Goal: Task Accomplishment & Management: Complete application form

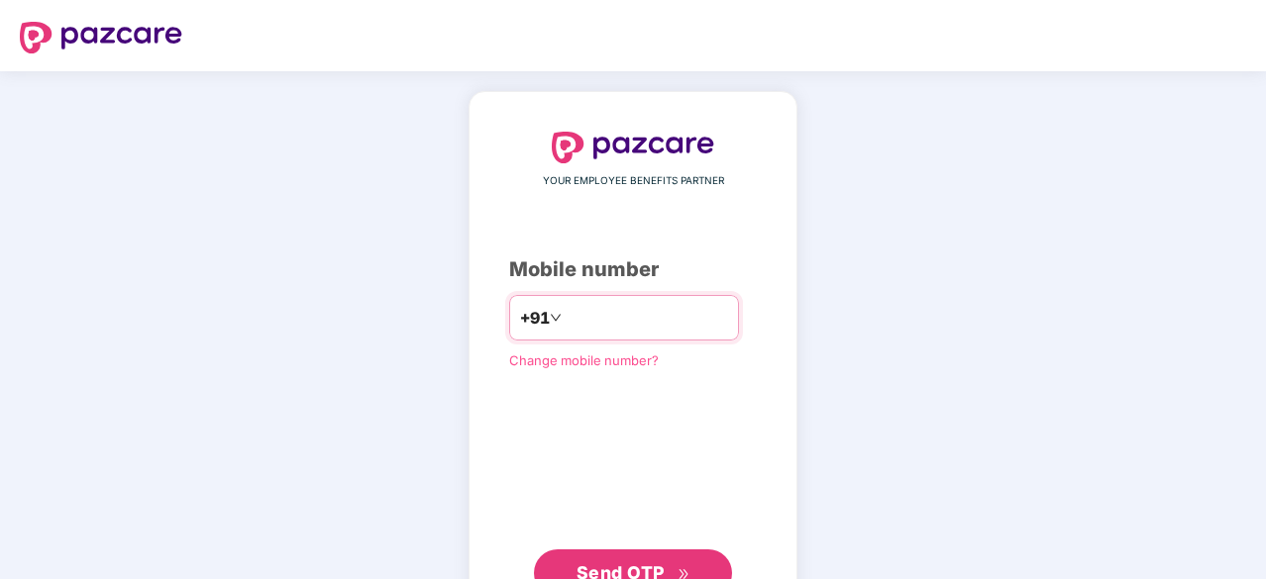
type input "**********"
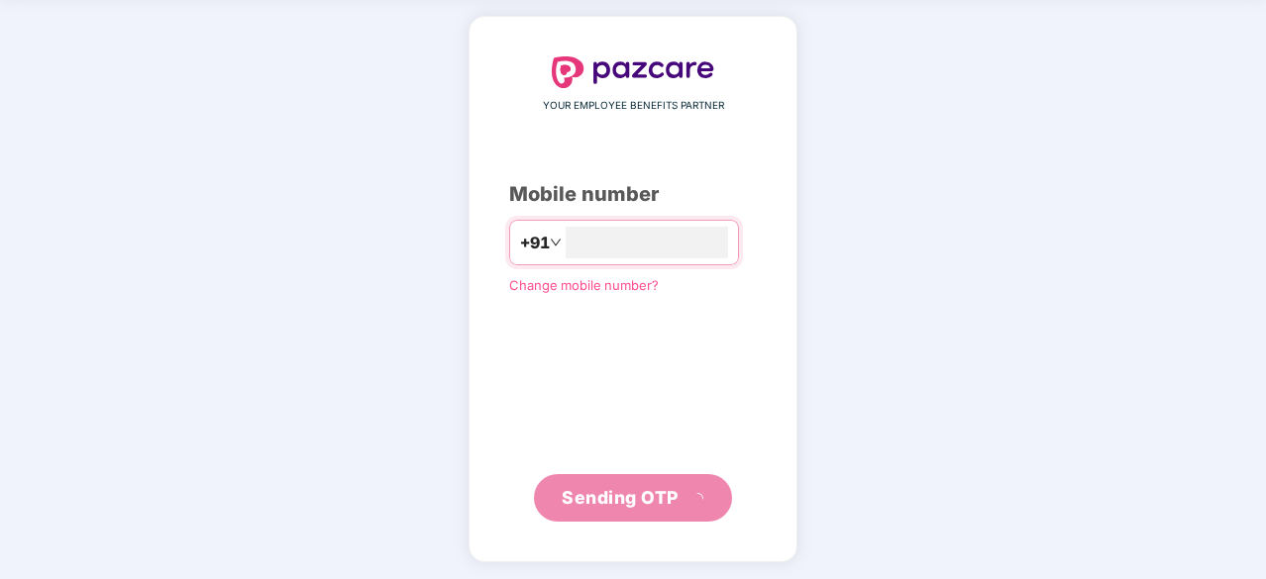
scroll to position [65, 0]
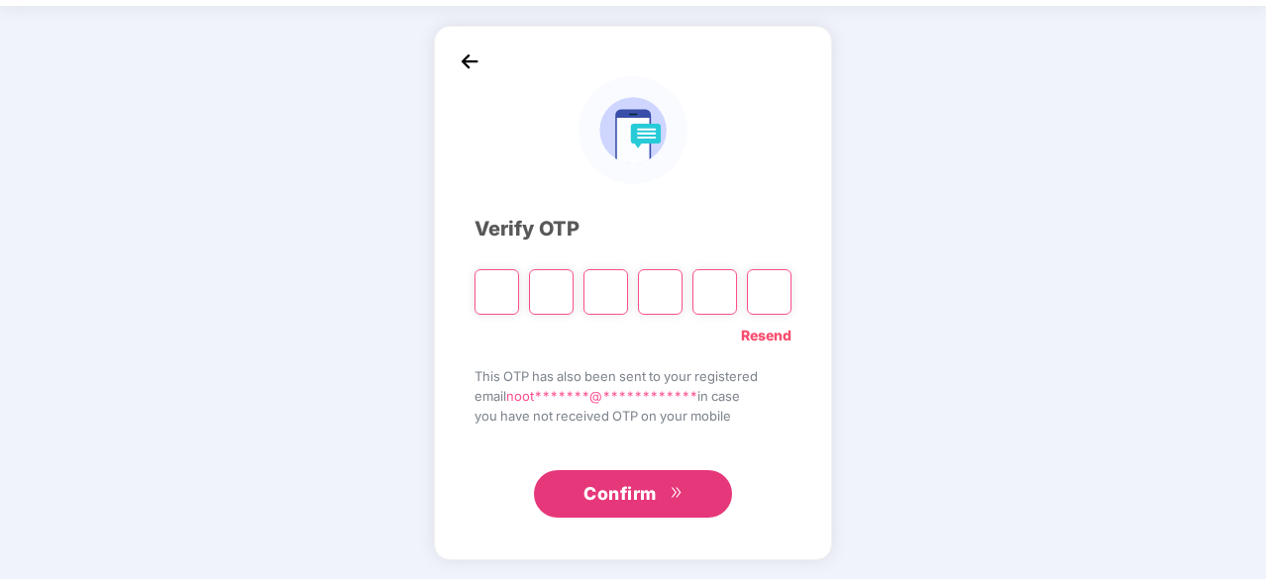
type input "*"
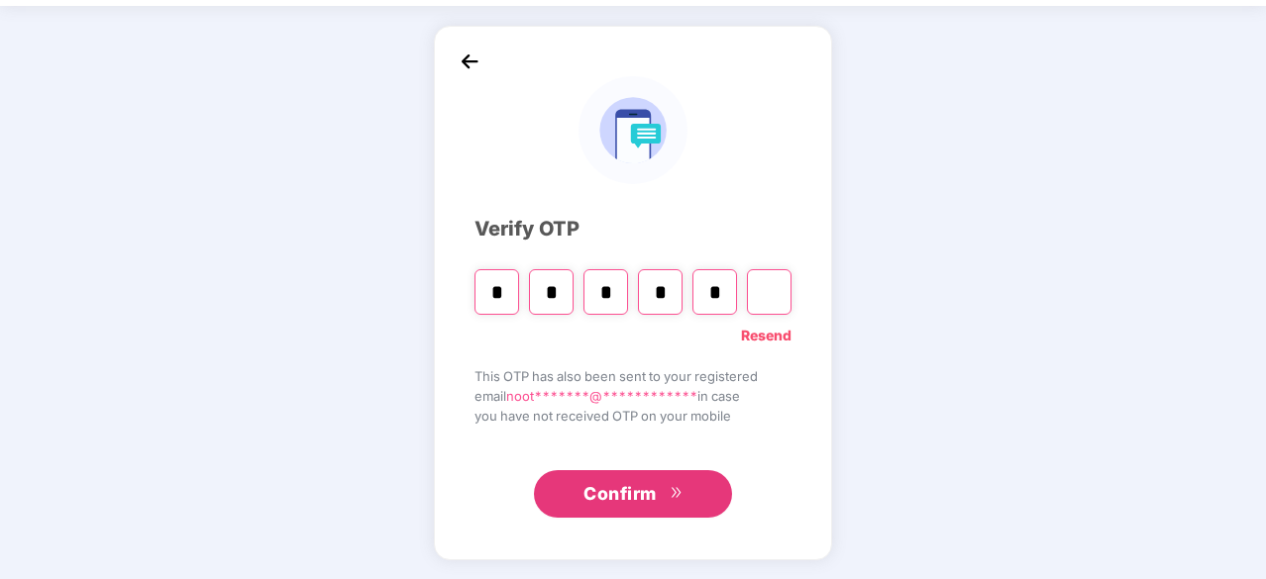
type input "*"
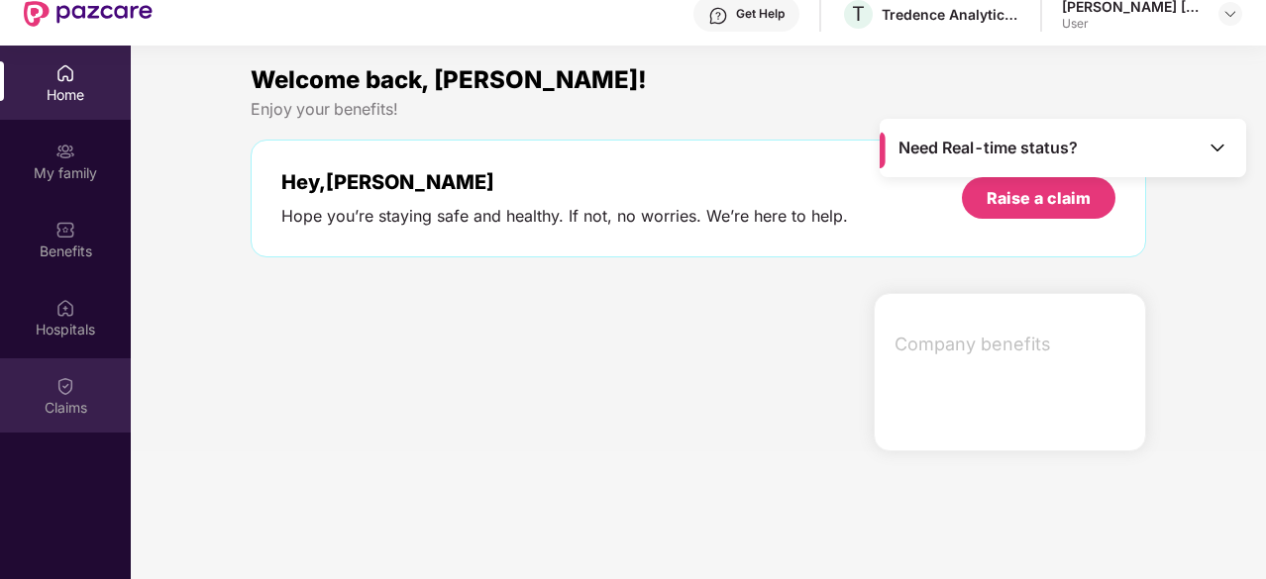
click at [53, 383] on div "Claims" at bounding box center [65, 396] width 131 height 74
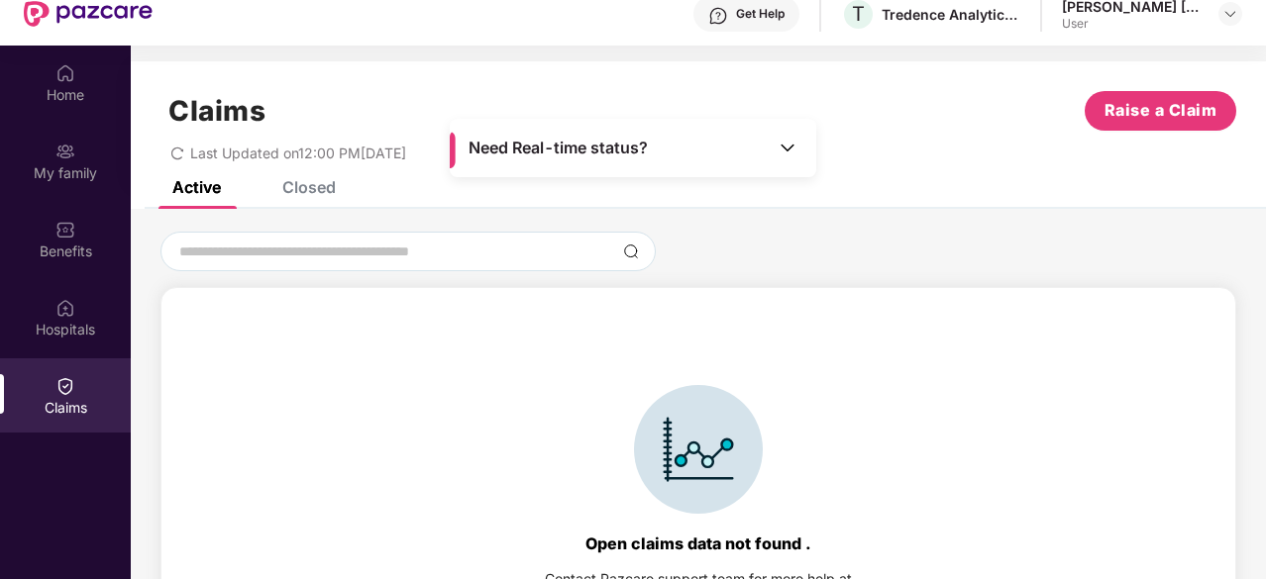
click at [291, 186] on div "Closed" at bounding box center [308, 187] width 53 height 20
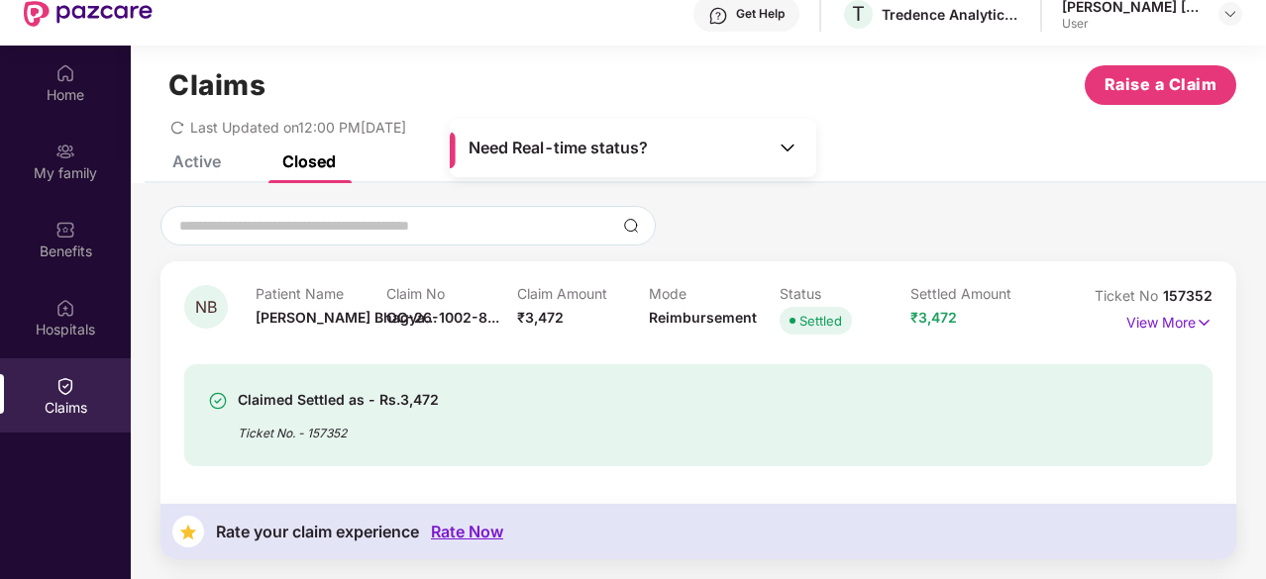
scroll to position [25, 0]
click at [1201, 324] on img at bounding box center [1204, 324] width 17 height 22
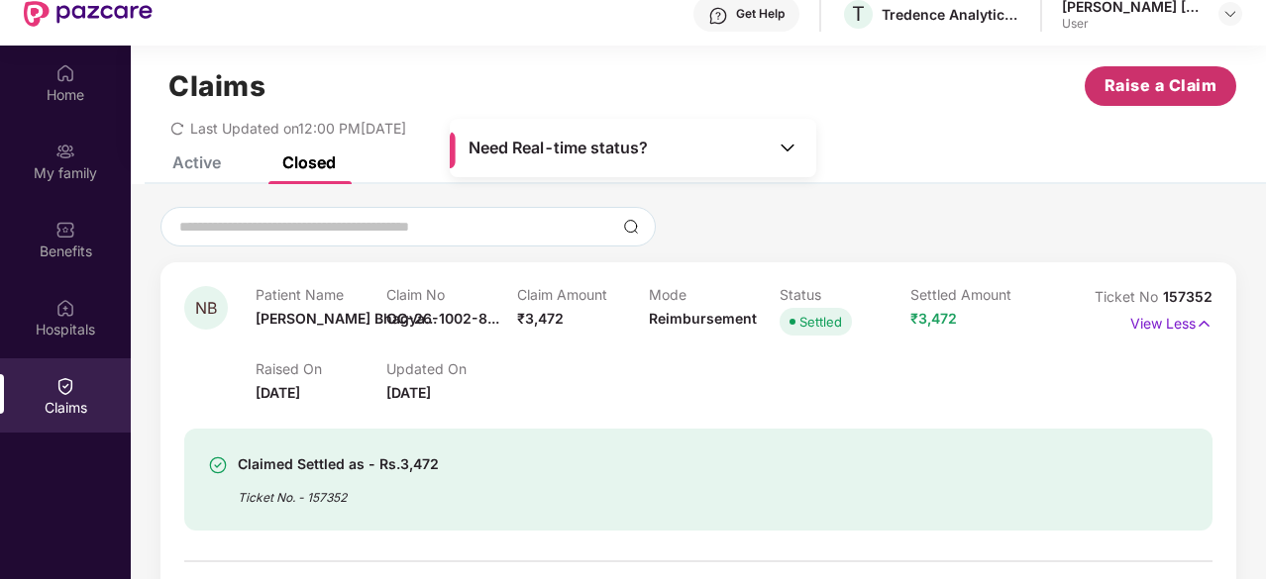
click at [1174, 82] on span "Raise a Claim" at bounding box center [1161, 85] width 113 height 25
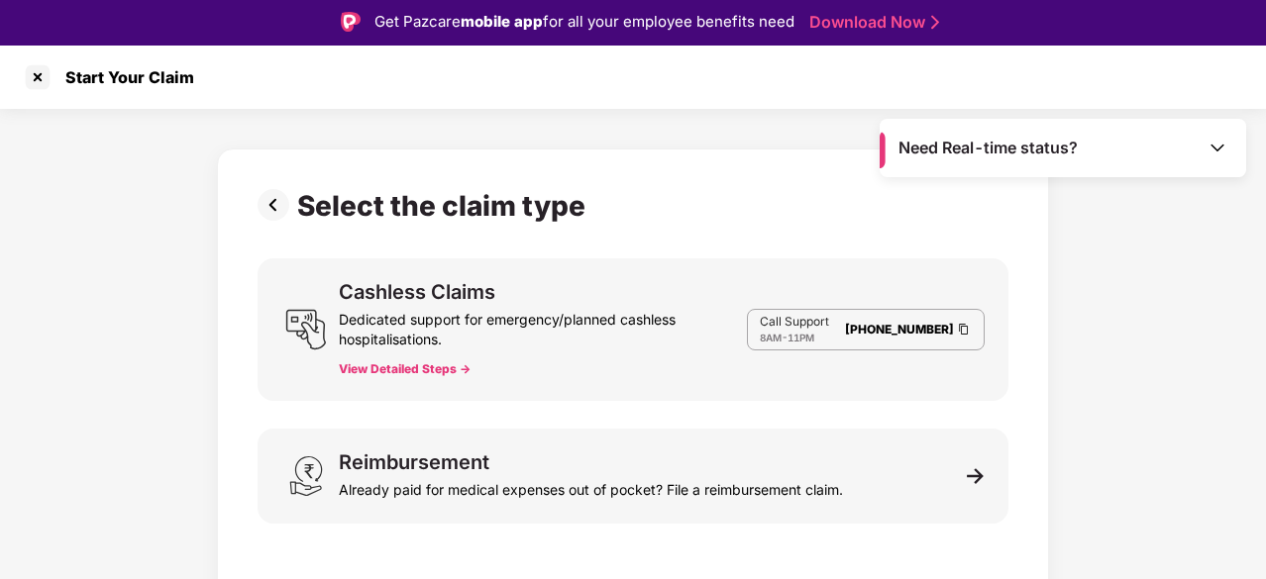
click at [1216, 140] on img at bounding box center [1218, 148] width 20 height 20
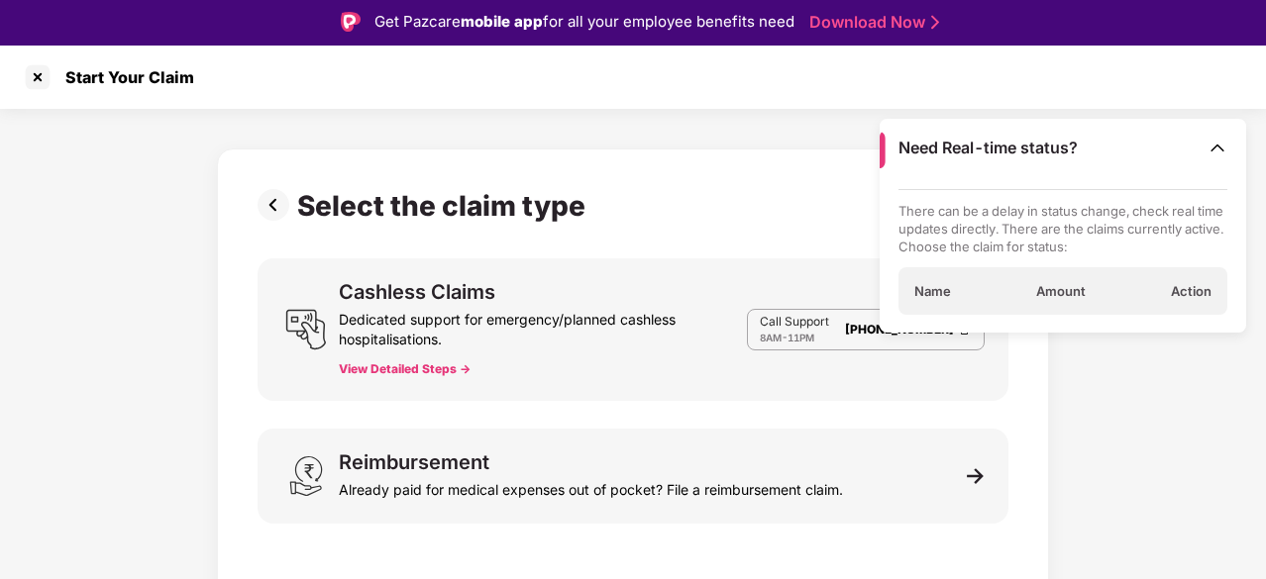
scroll to position [48, 0]
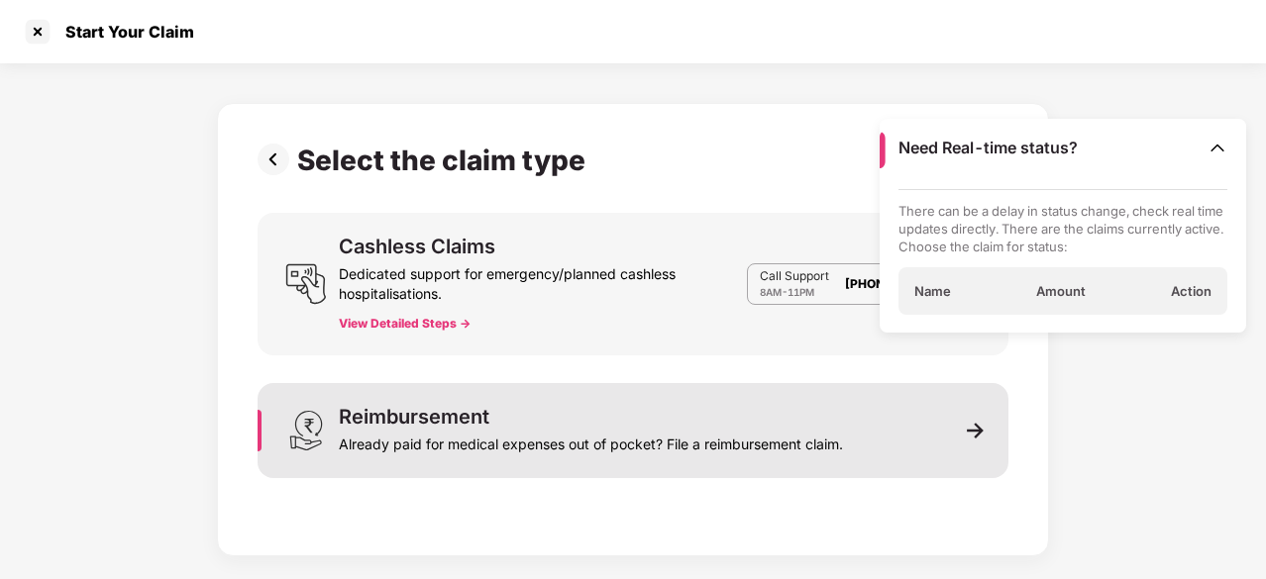
click at [488, 425] on div "Reimbursement" at bounding box center [414, 417] width 151 height 20
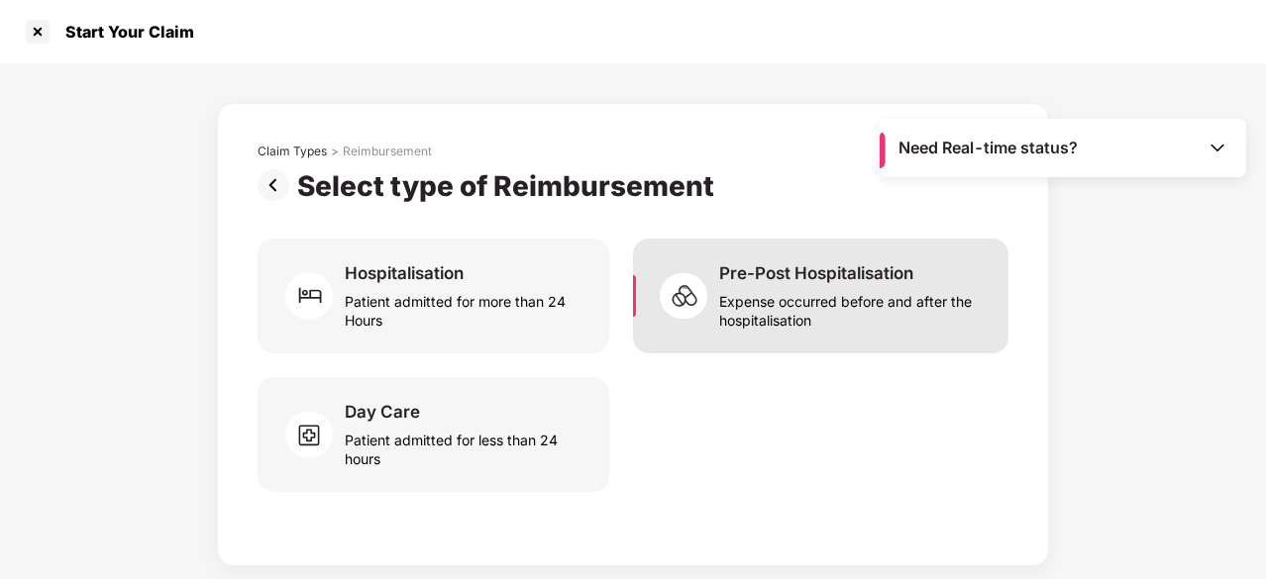
click at [729, 320] on div "Expense occurred before and after the hospitalisation" at bounding box center [851, 307] width 265 height 46
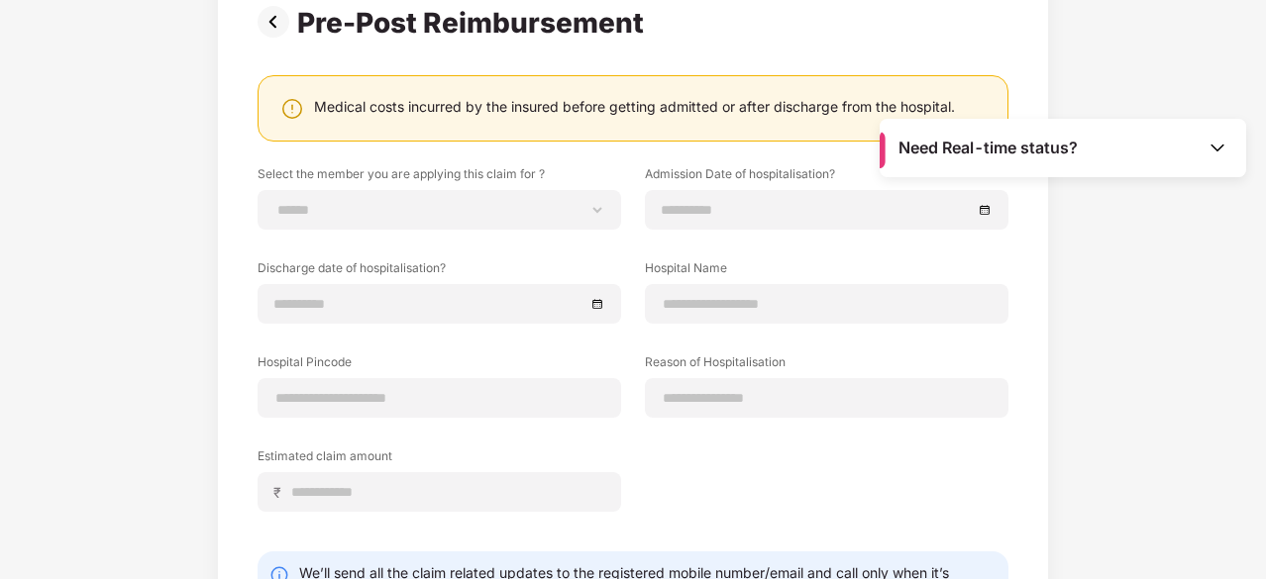
scroll to position [185, 0]
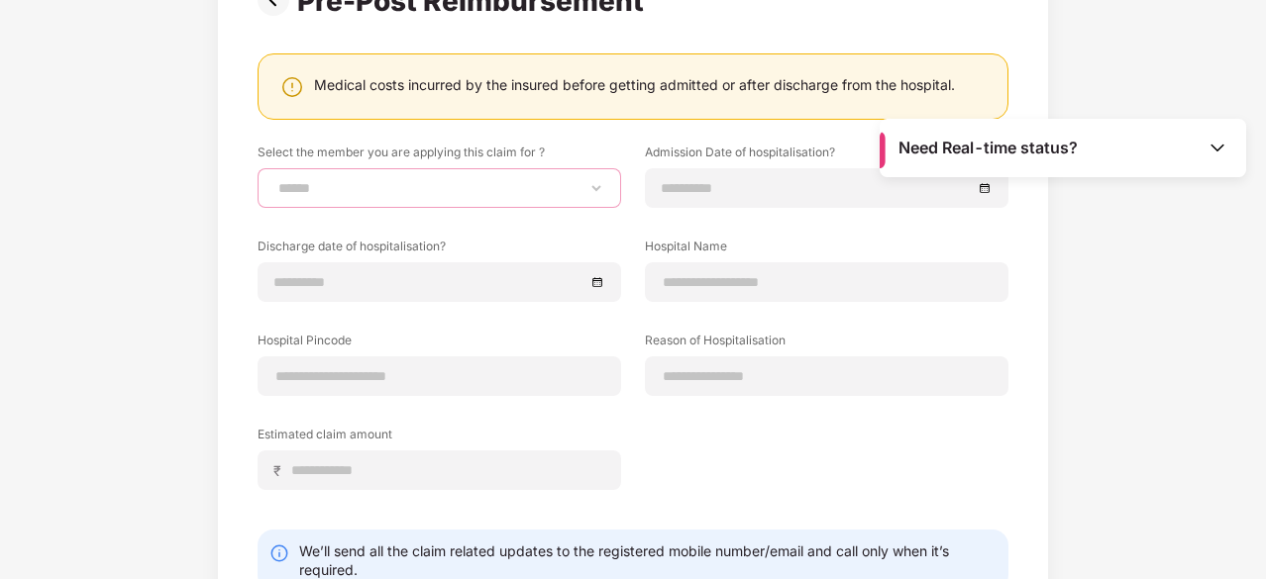
click at [564, 187] on select "**********" at bounding box center [439, 188] width 330 height 16
select select "**********"
click at [274, 180] on select "**********" at bounding box center [439, 188] width 330 height 16
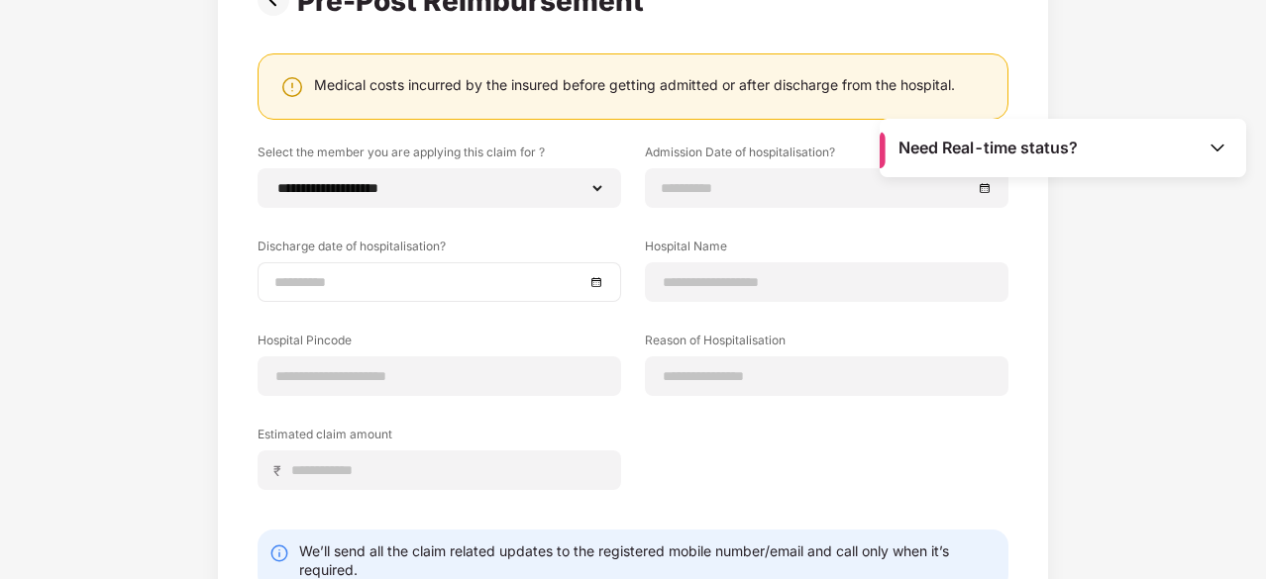
click at [600, 286] on div at bounding box center [439, 282] width 330 height 22
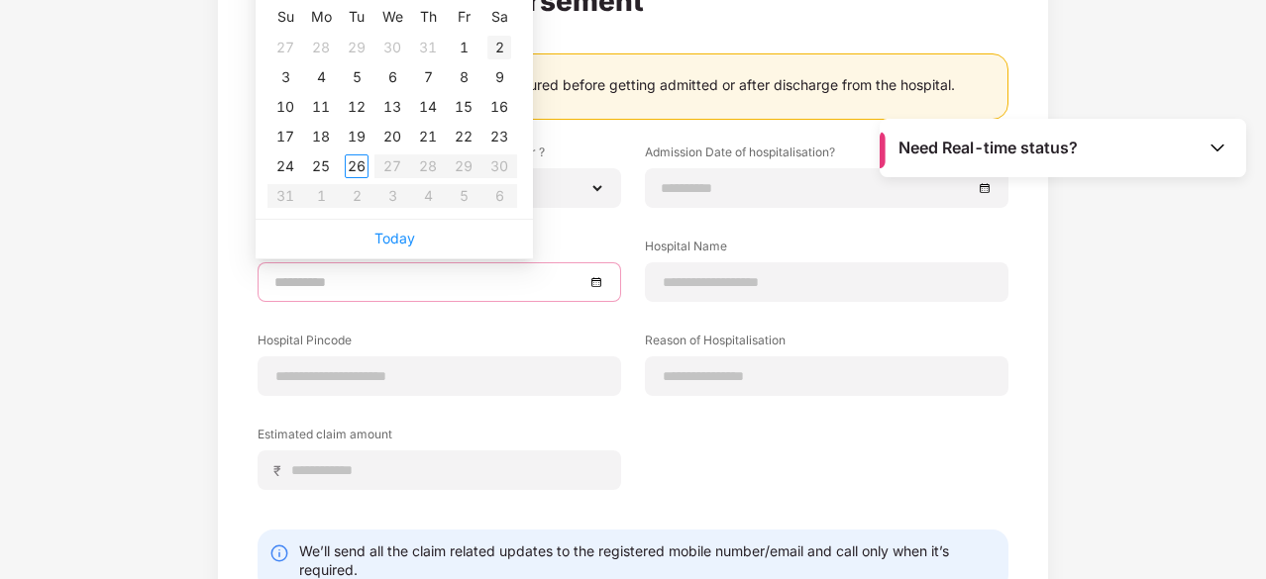
type input "**********"
click at [489, 54] on div "2" at bounding box center [499, 48] width 24 height 24
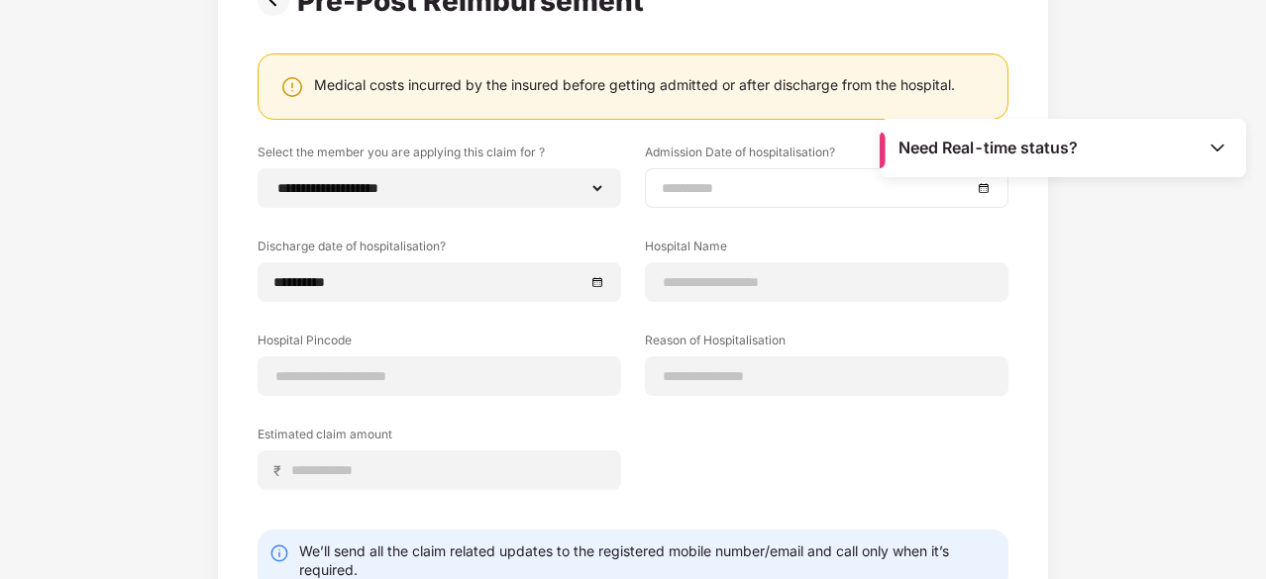
click at [985, 181] on div at bounding box center [827, 188] width 330 height 22
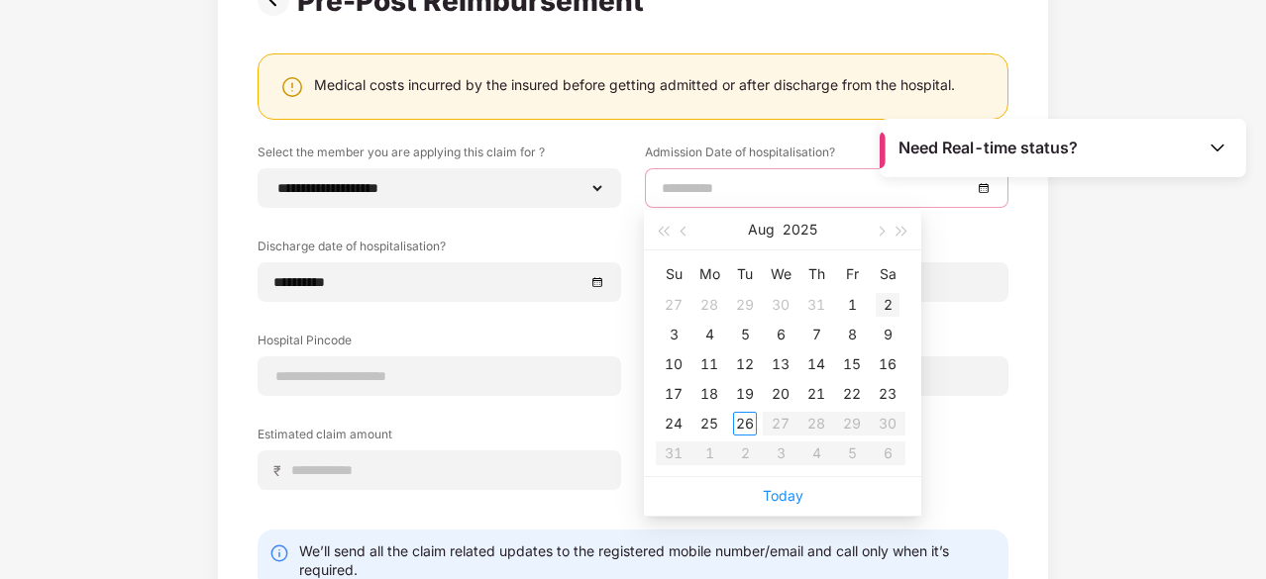
type input "**********"
click at [891, 304] on div "2" at bounding box center [888, 305] width 24 height 24
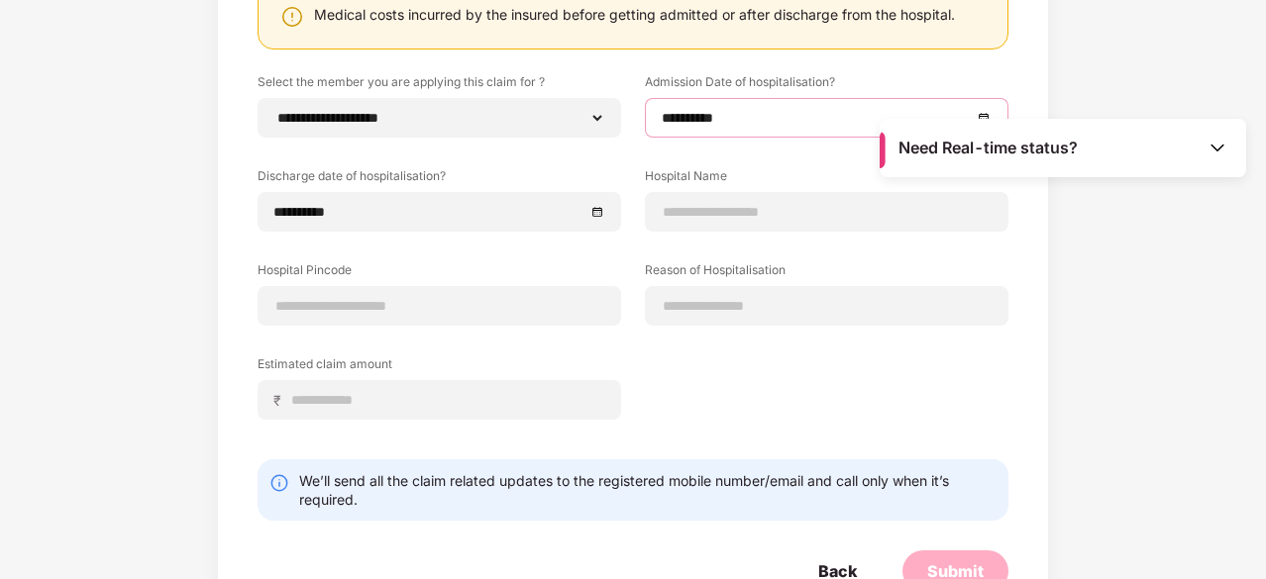
scroll to position [257, 0]
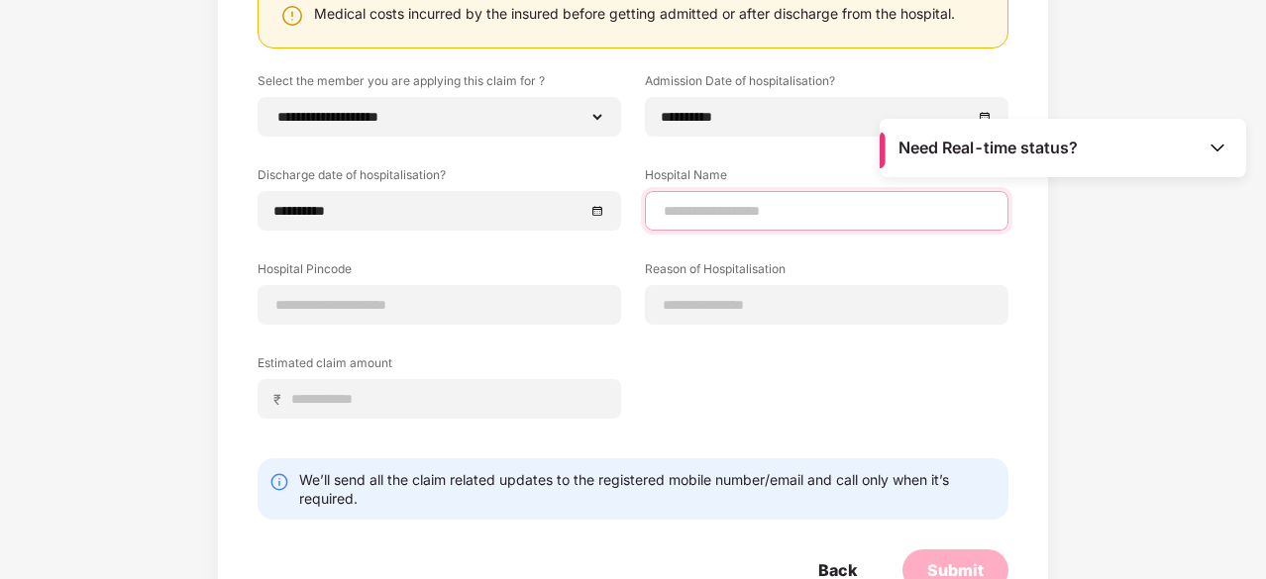
click at [794, 209] on input at bounding box center [827, 211] width 330 height 21
type input "*******"
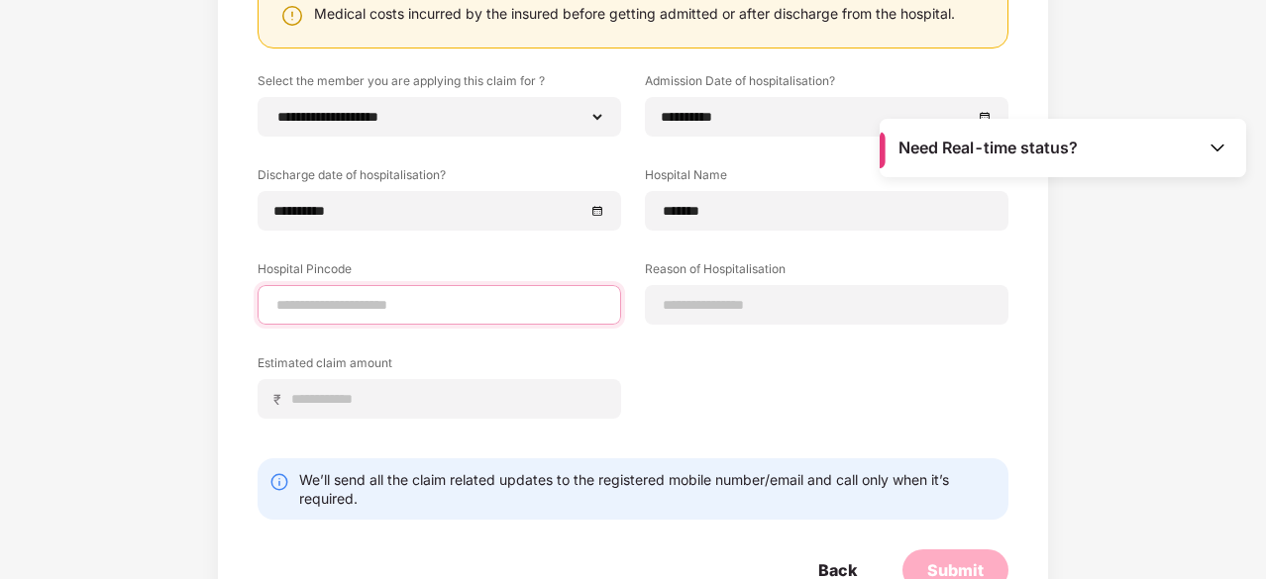
click at [446, 295] on input at bounding box center [439, 305] width 330 height 21
type input "******"
select select "********"
select select "**********"
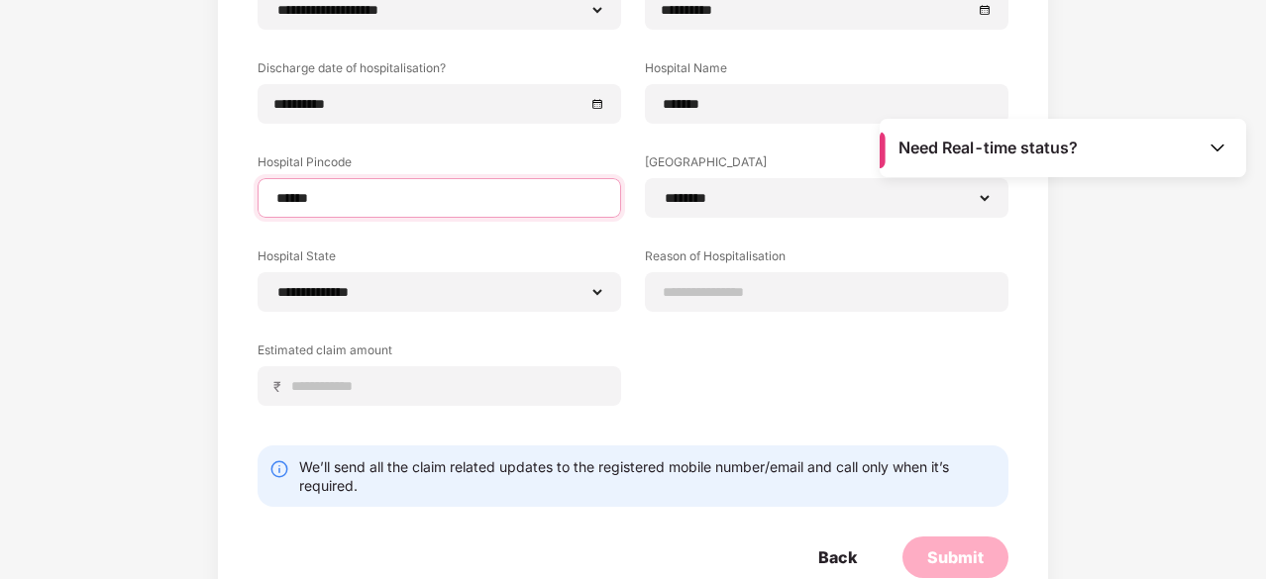
scroll to position [365, 0]
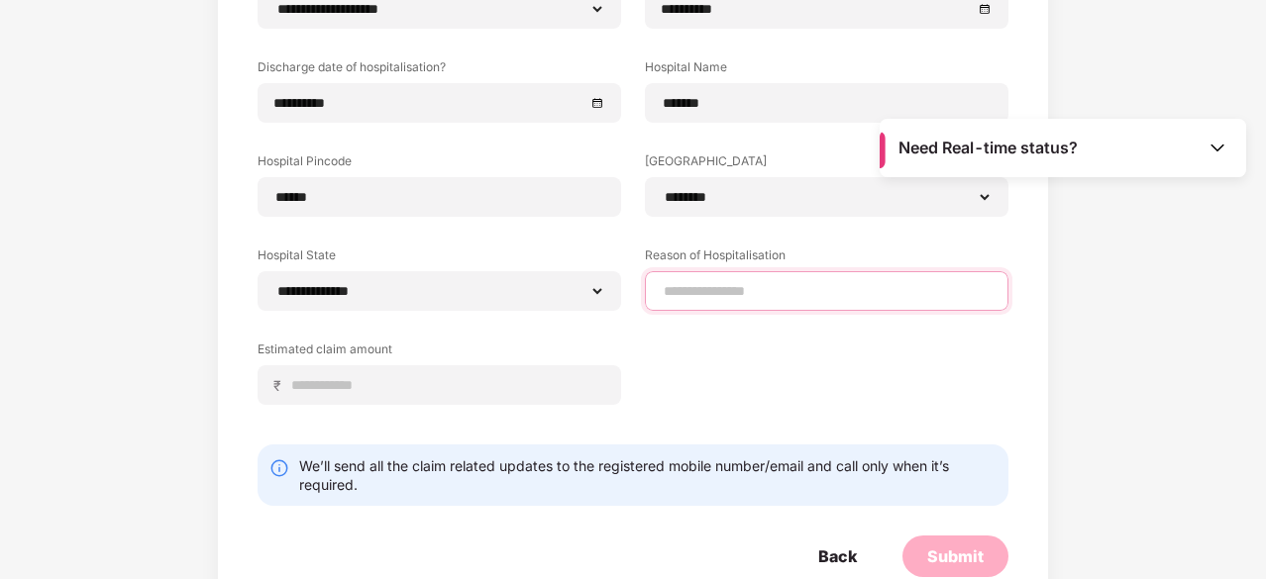
click at [768, 281] on input at bounding box center [827, 291] width 330 height 21
type input "**********"
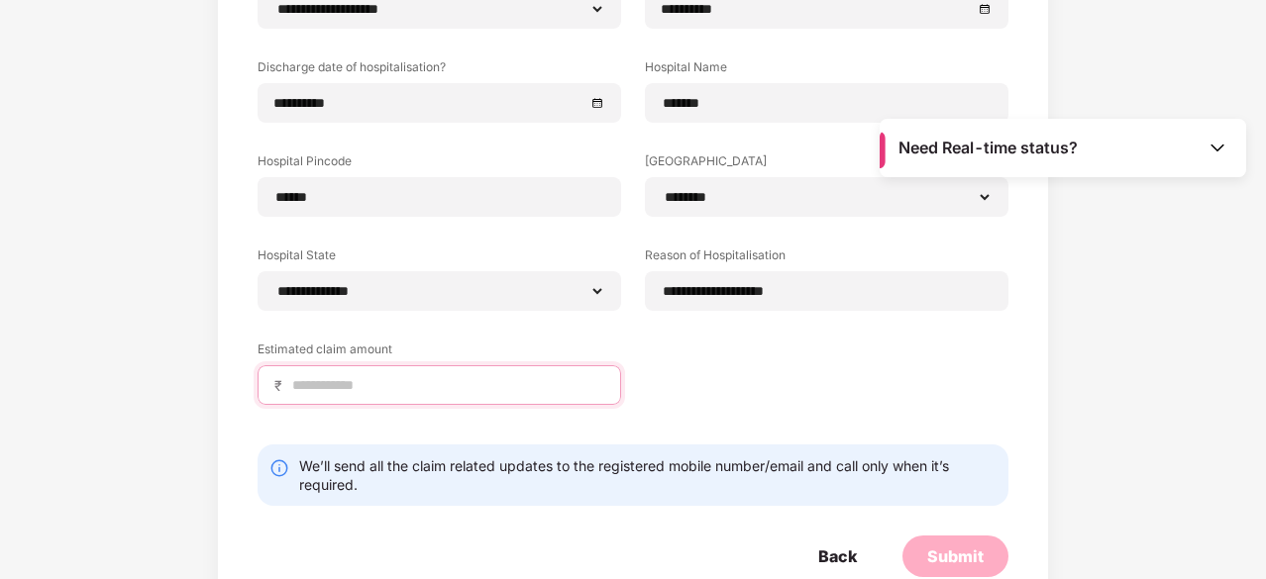
click at [554, 383] on input at bounding box center [447, 385] width 314 height 21
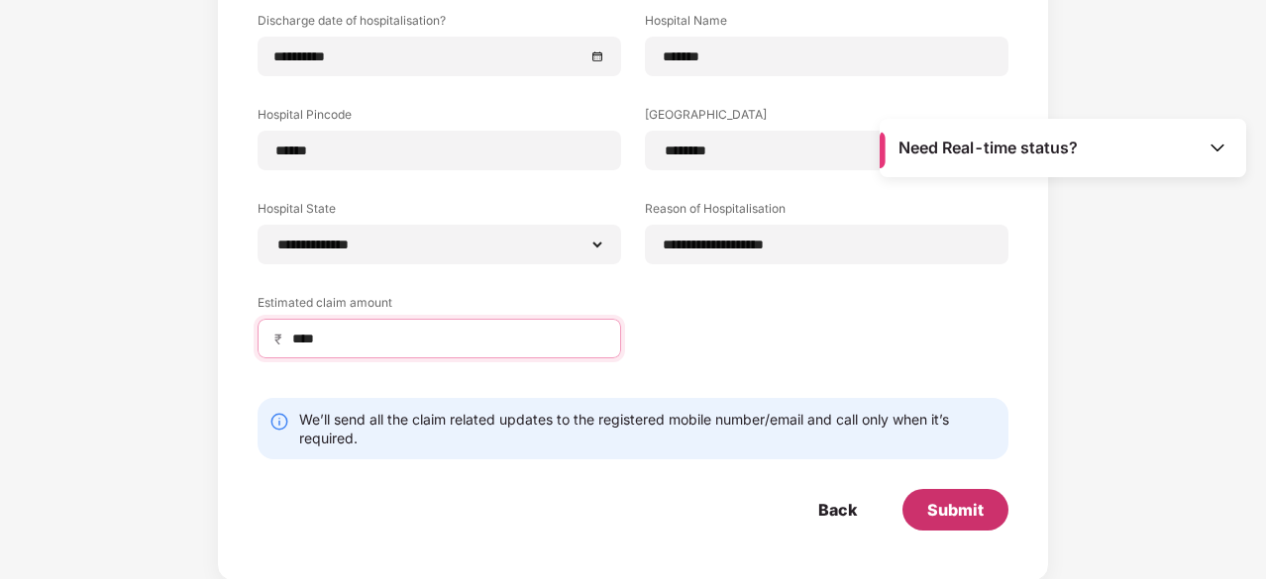
type input "****"
click at [972, 502] on div "Submit" at bounding box center [955, 510] width 56 height 22
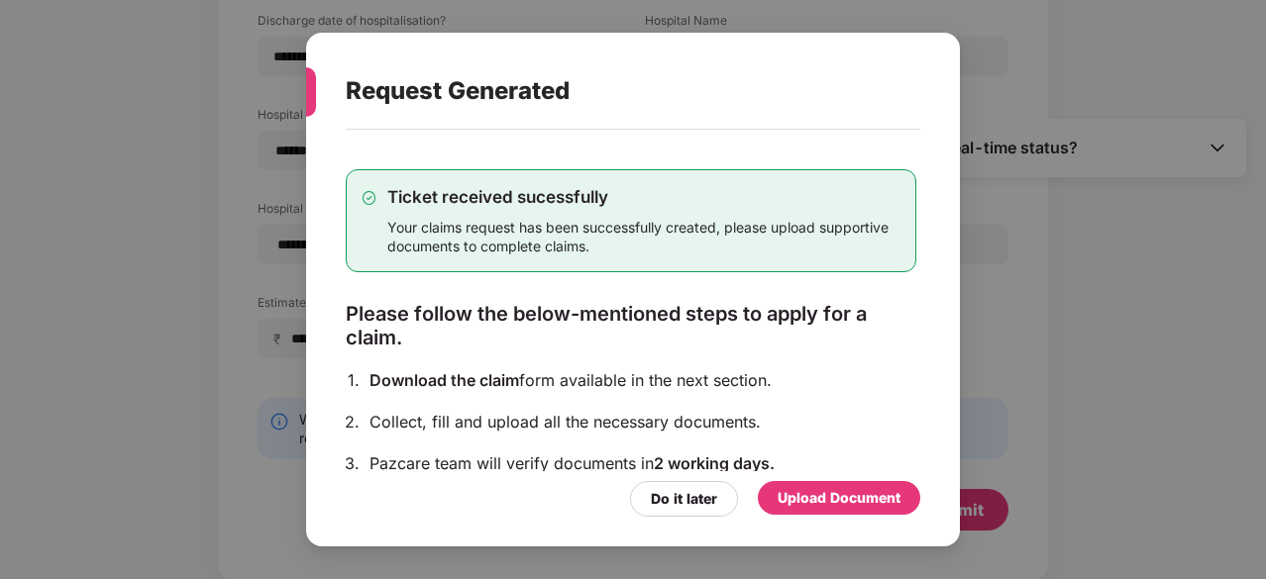
click at [848, 488] on div "Upload Document" at bounding box center [839, 498] width 123 height 22
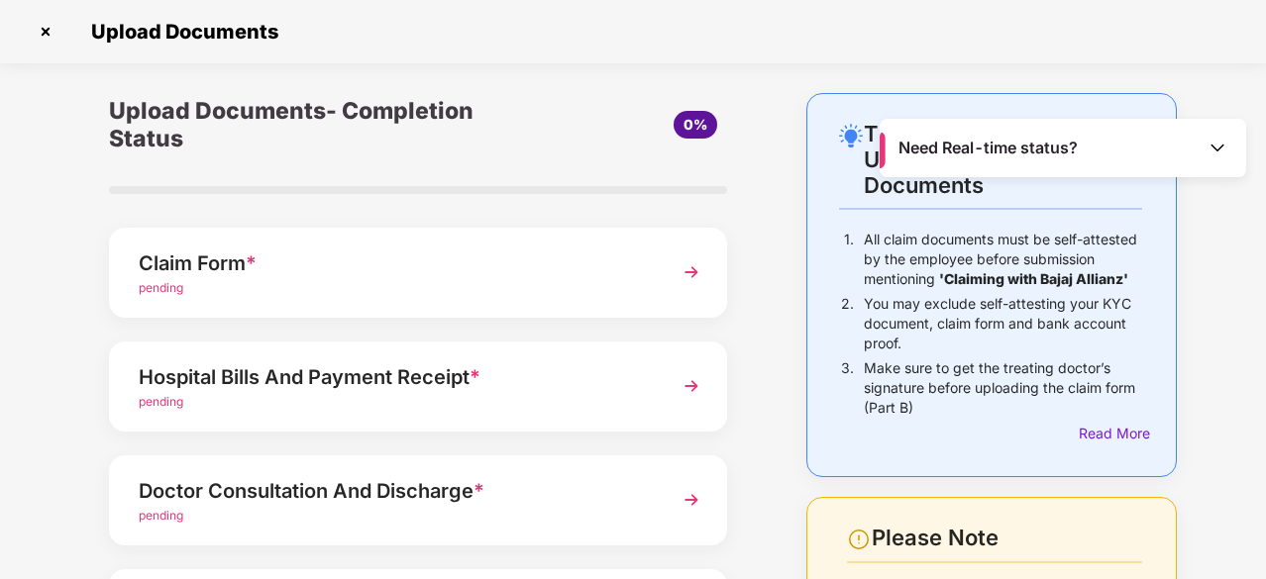
click at [1232, 140] on div "Need Real-time status?" at bounding box center [1063, 148] width 367 height 58
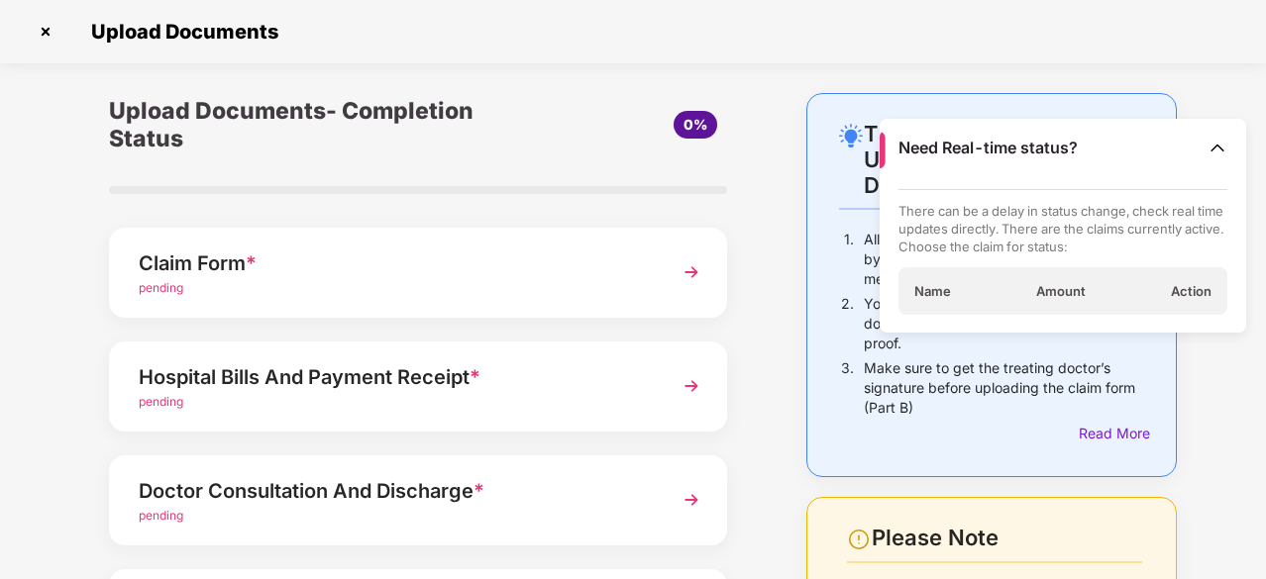
click at [1216, 142] on img at bounding box center [1218, 148] width 20 height 20
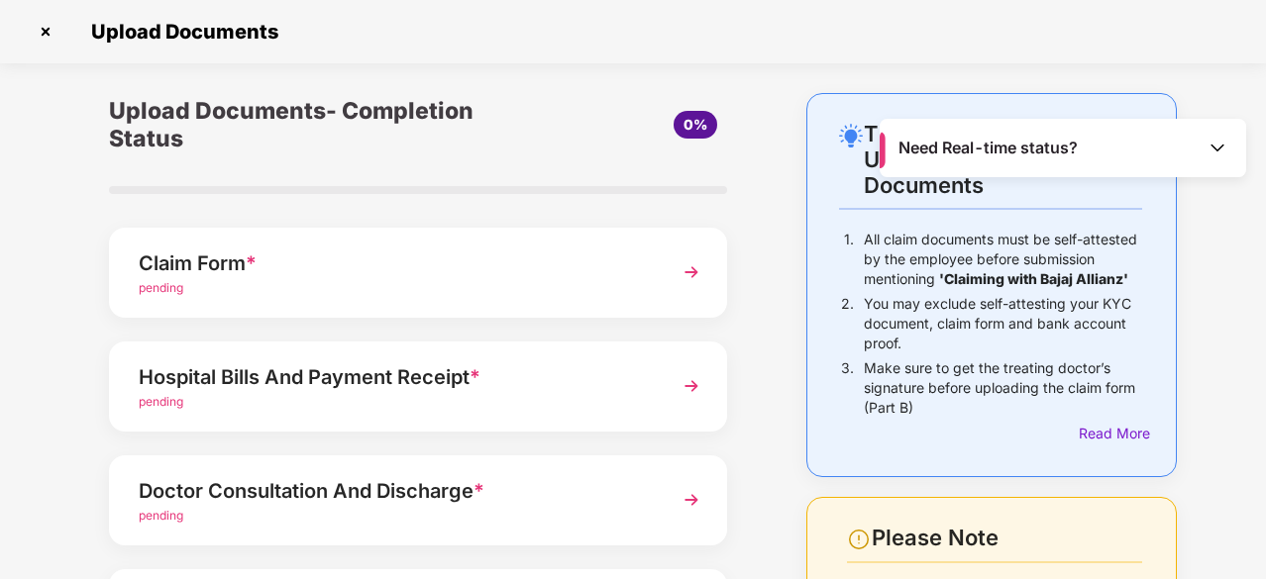
click at [697, 268] on img at bounding box center [692, 273] width 36 height 36
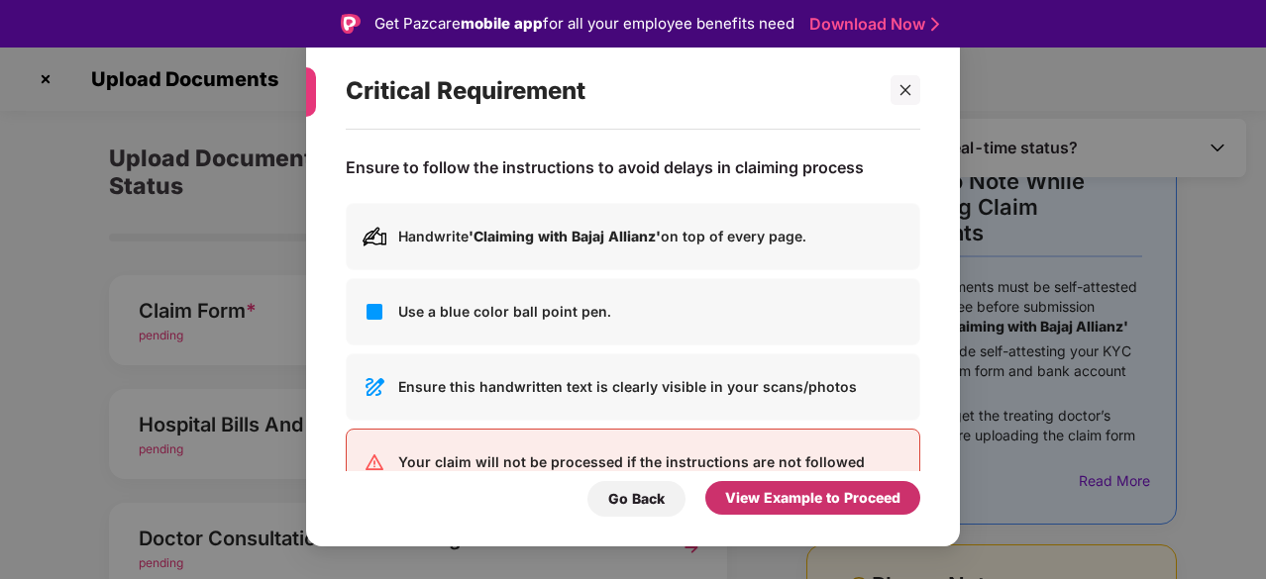
click at [751, 499] on div "View Example to Proceed" at bounding box center [812, 498] width 175 height 22
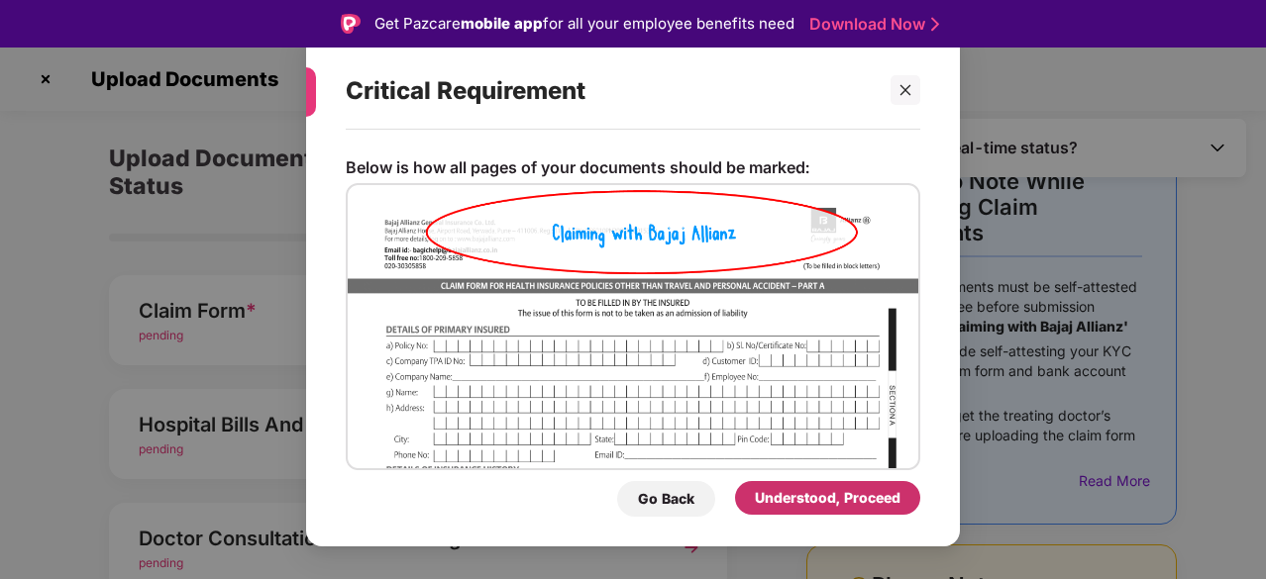
click at [751, 499] on div "Understood, Proceed" at bounding box center [827, 498] width 185 height 34
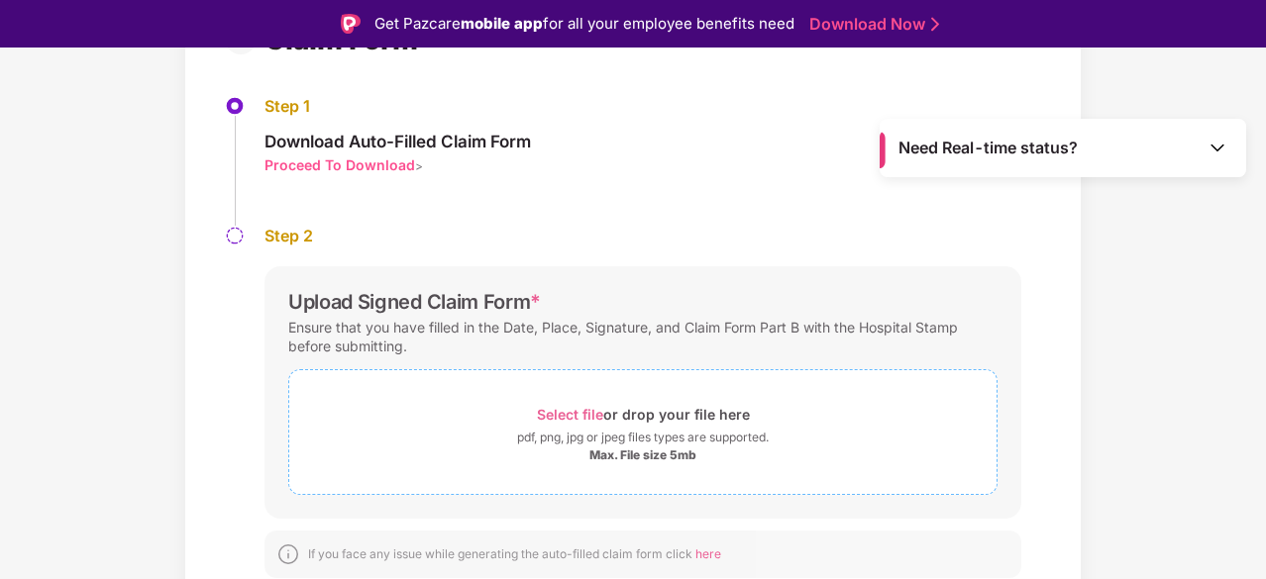
scroll to position [48, 0]
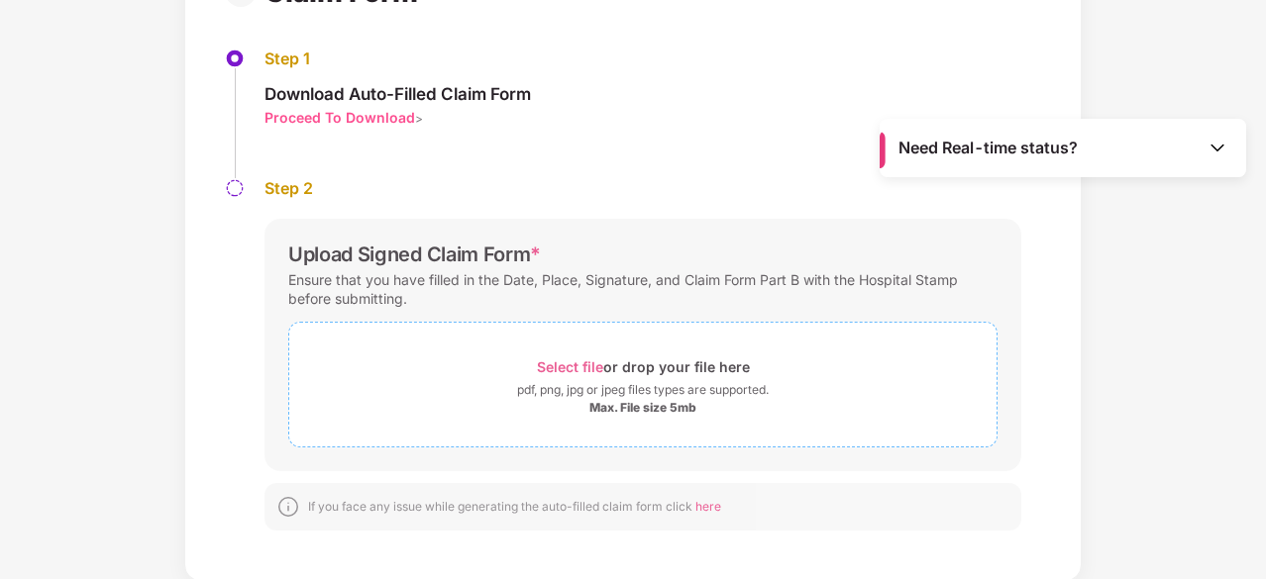
click at [567, 380] on div "pdf, png, jpg or jpeg files types are supported." at bounding box center [643, 390] width 252 height 20
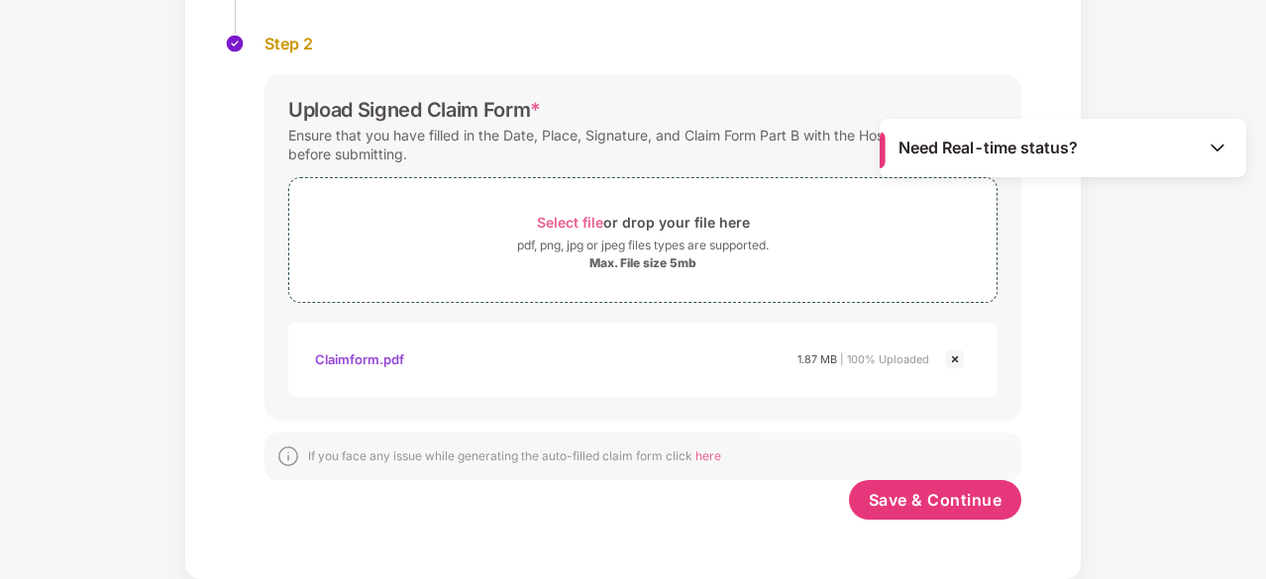
scroll to position [328, 0]
click at [920, 492] on span "Save & Continue" at bounding box center [936, 501] width 134 height 22
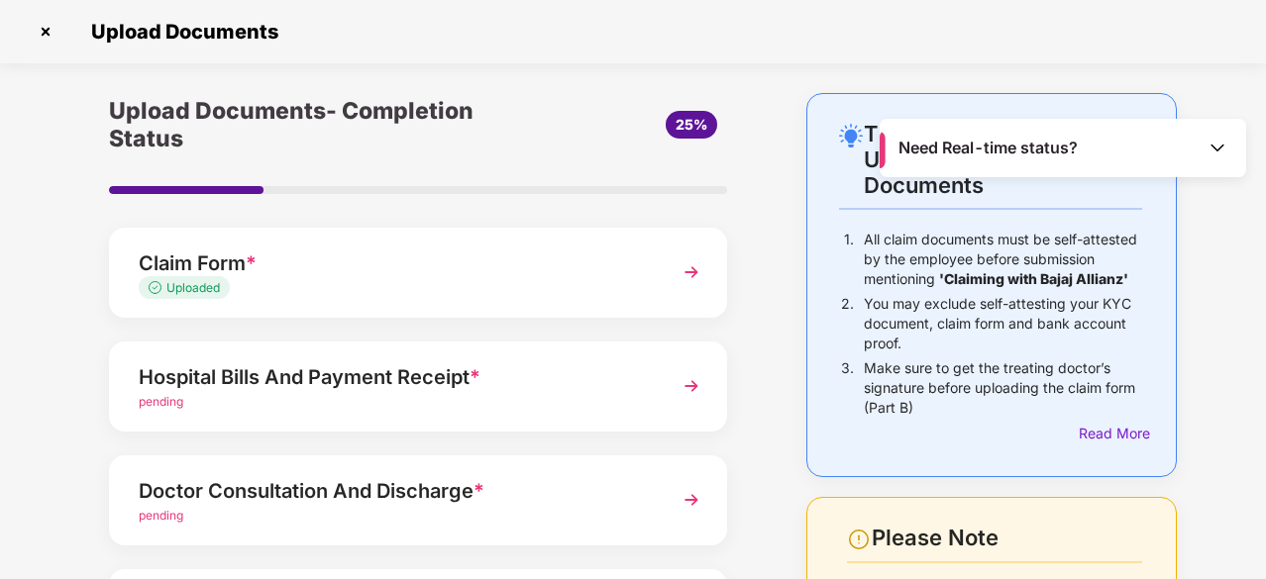
scroll to position [100, 0]
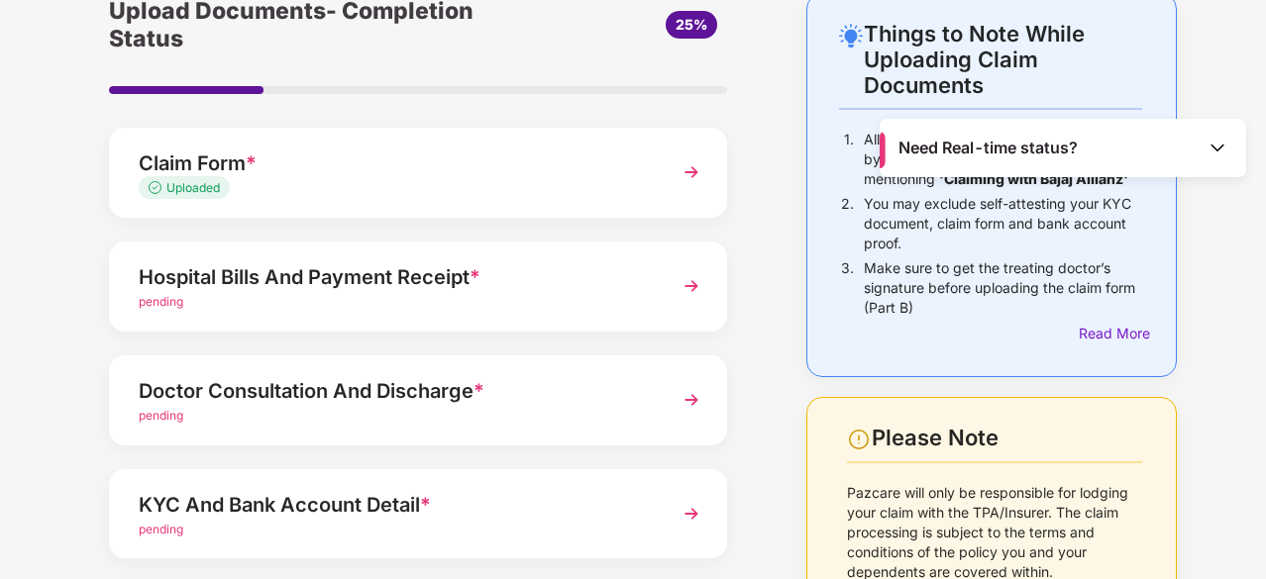
click at [608, 272] on div "Hospital Bills And Payment Receipt *" at bounding box center [395, 278] width 512 height 32
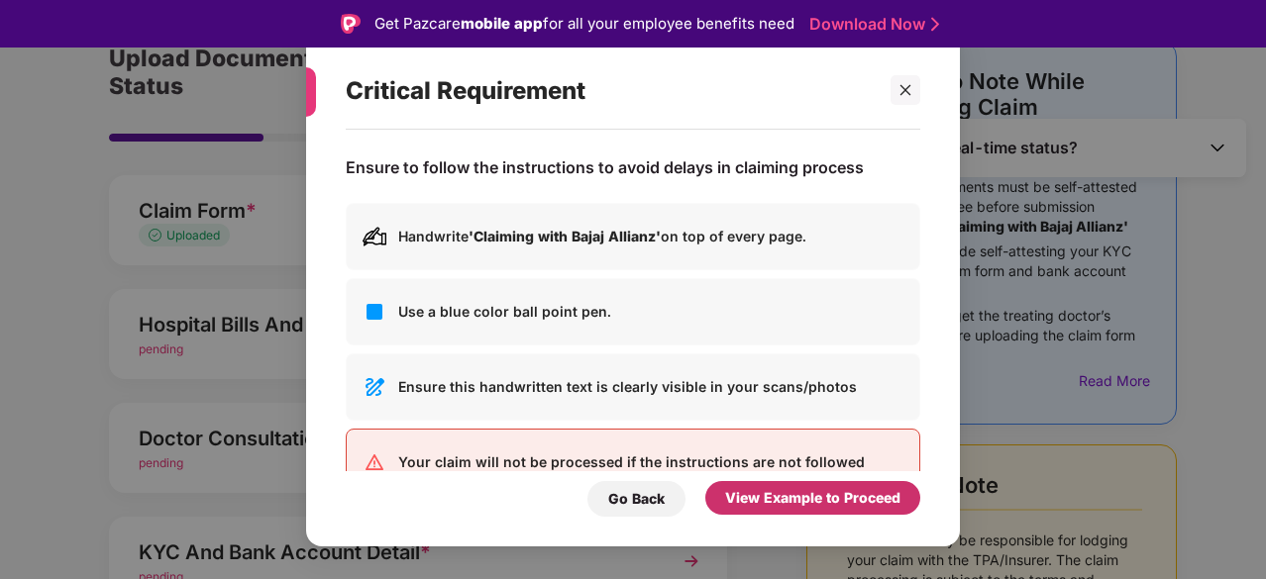
click at [788, 510] on div "View Example to Proceed" at bounding box center [812, 498] width 215 height 34
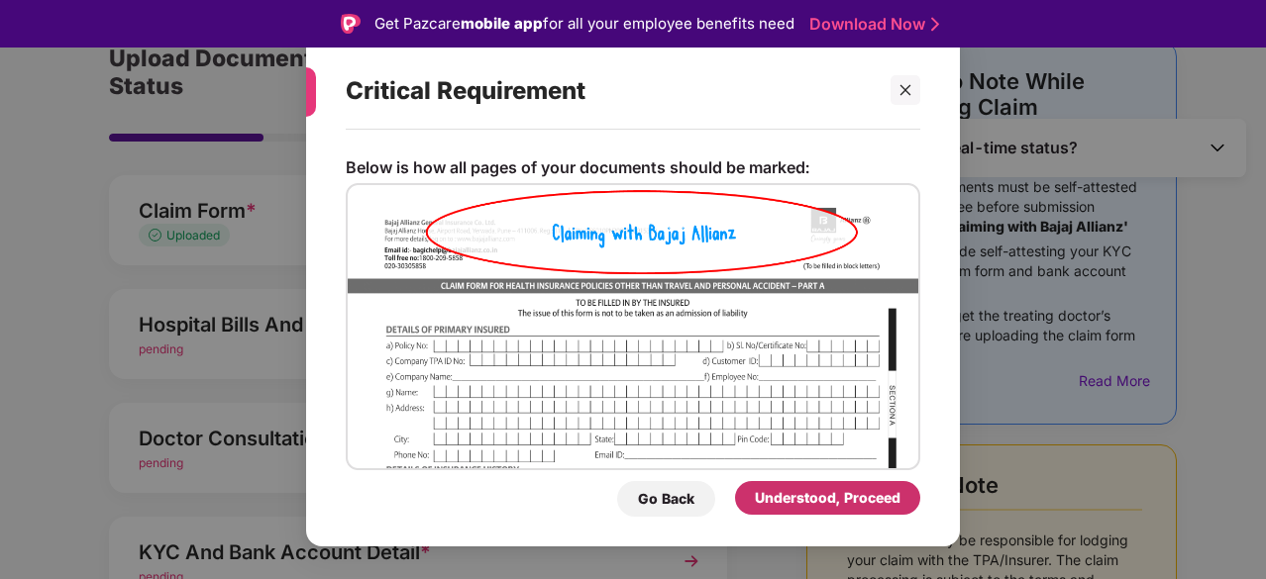
click at [828, 506] on div "Understood, Proceed" at bounding box center [828, 498] width 146 height 22
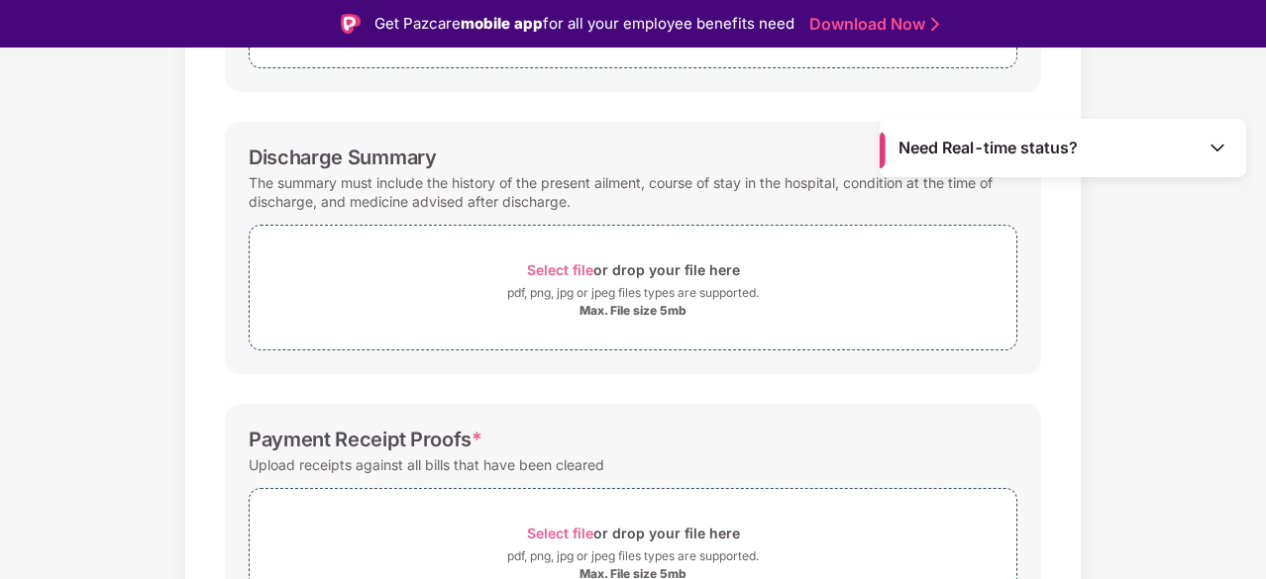
scroll to position [492, 0]
click at [579, 276] on span "Select file" at bounding box center [560, 271] width 66 height 17
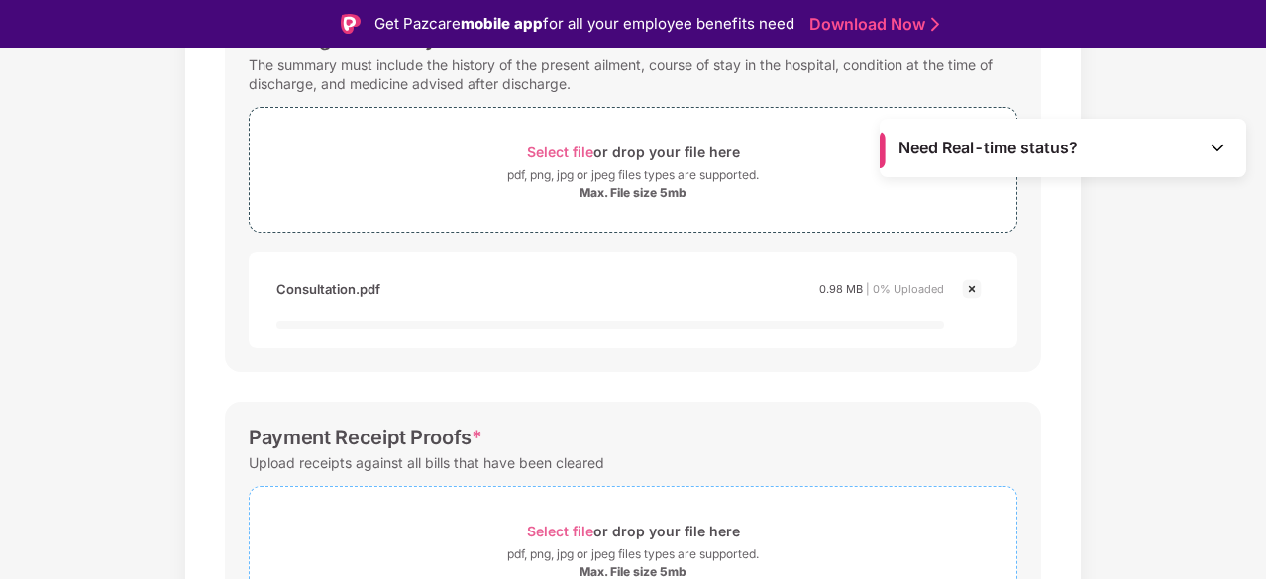
scroll to position [703, 0]
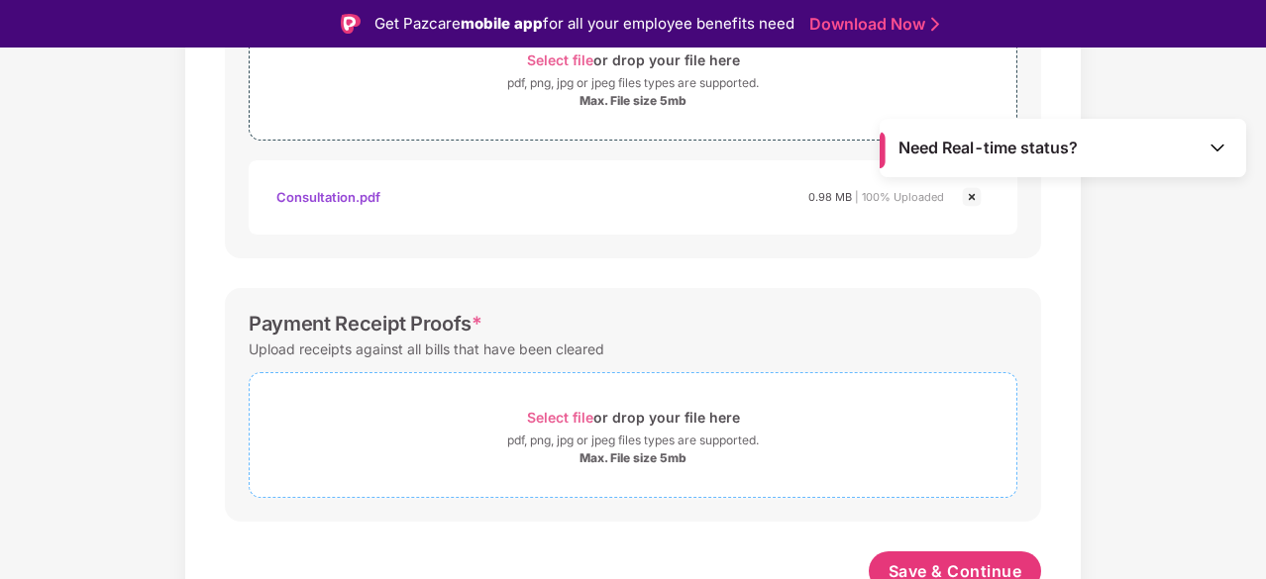
click at [577, 404] on div "Select file or drop your file here" at bounding box center [633, 417] width 213 height 27
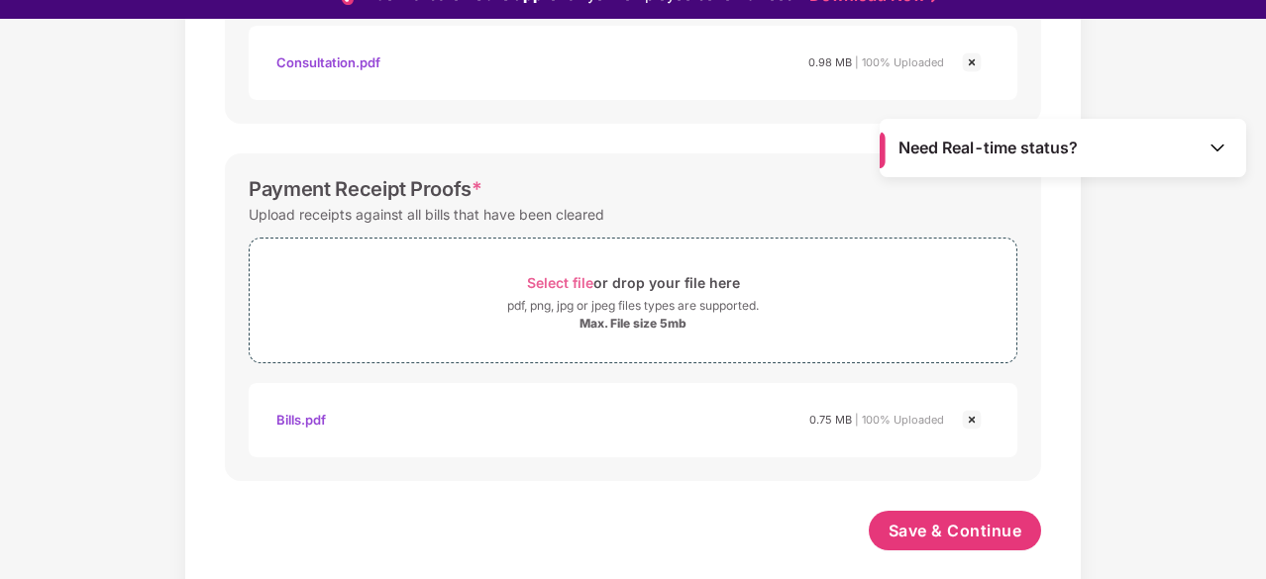
scroll to position [48, 0]
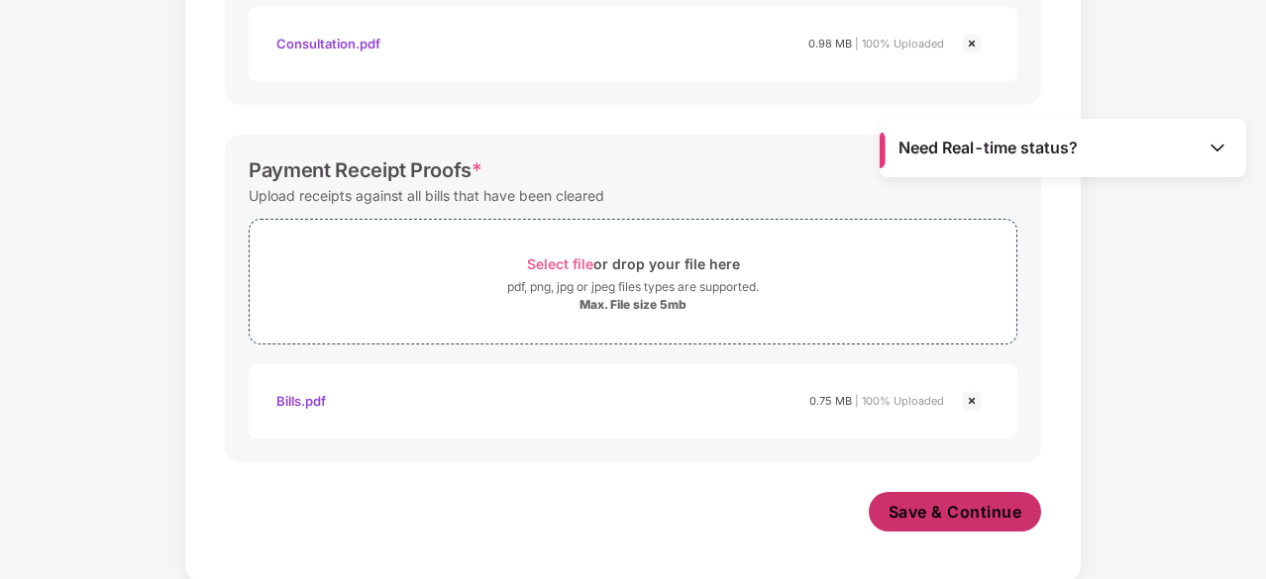
click at [979, 511] on span "Save & Continue" at bounding box center [956, 512] width 134 height 22
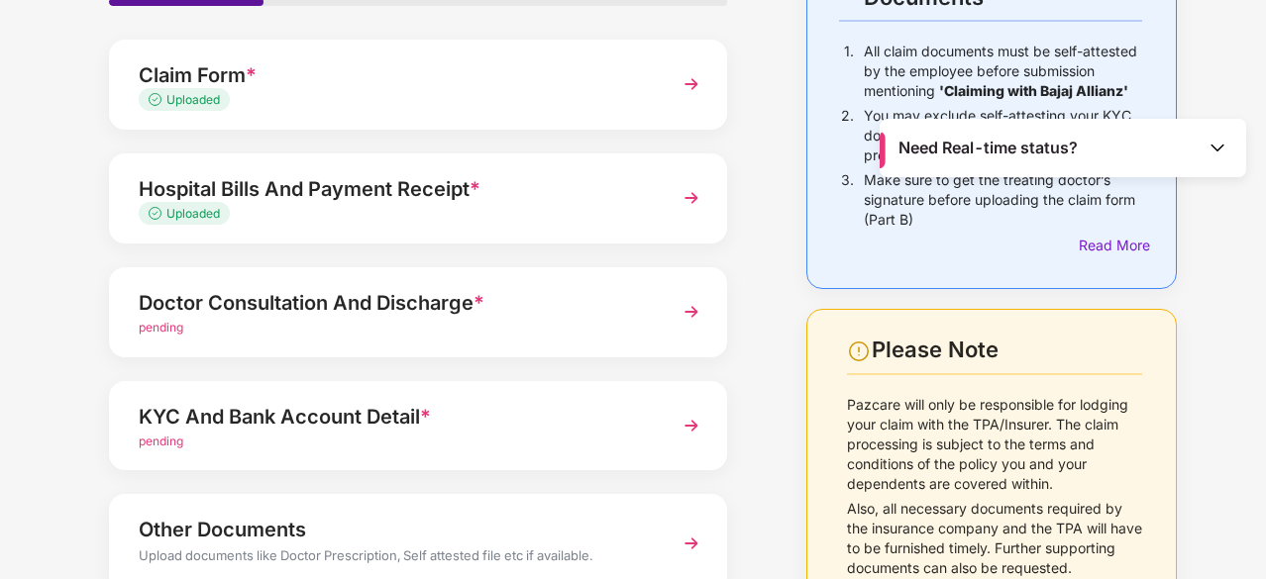
scroll to position [190, 0]
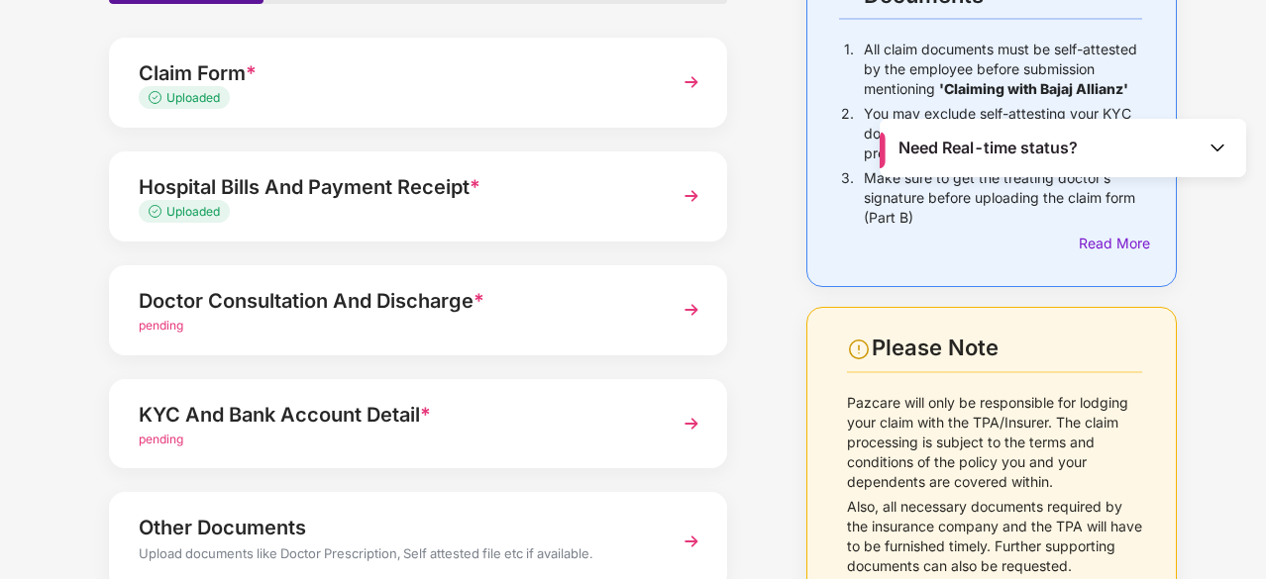
click at [619, 310] on div "Doctor Consultation And Discharge *" at bounding box center [395, 301] width 512 height 32
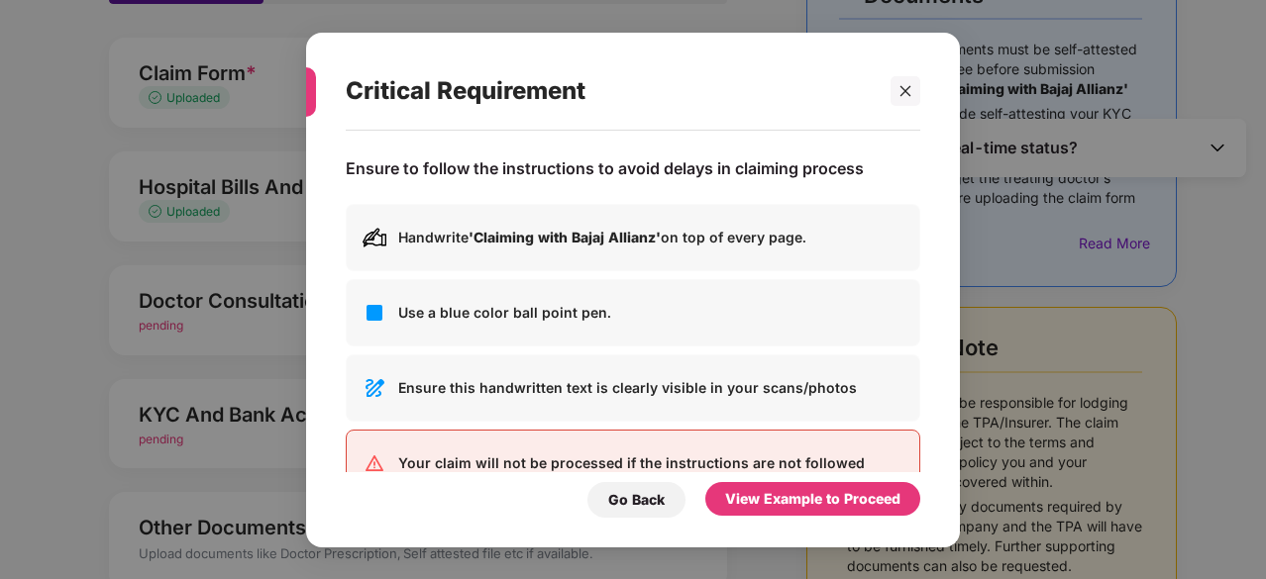
scroll to position [0, 0]
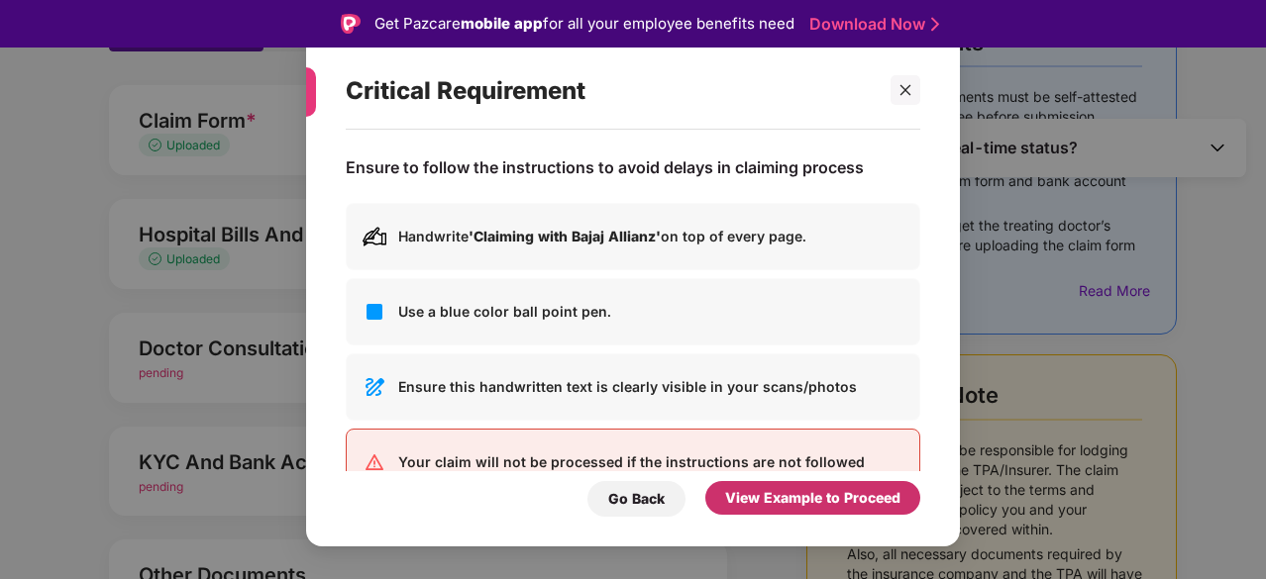
click at [809, 497] on div "View Example to Proceed" at bounding box center [812, 498] width 175 height 22
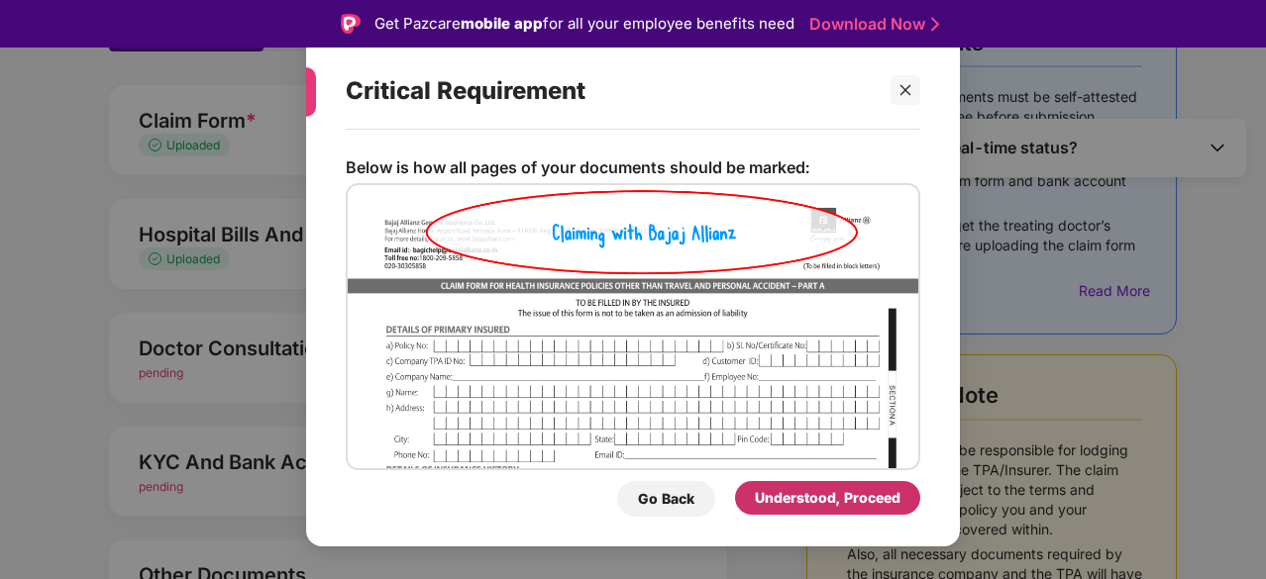
click at [807, 497] on div "Understood, Proceed" at bounding box center [828, 498] width 146 height 22
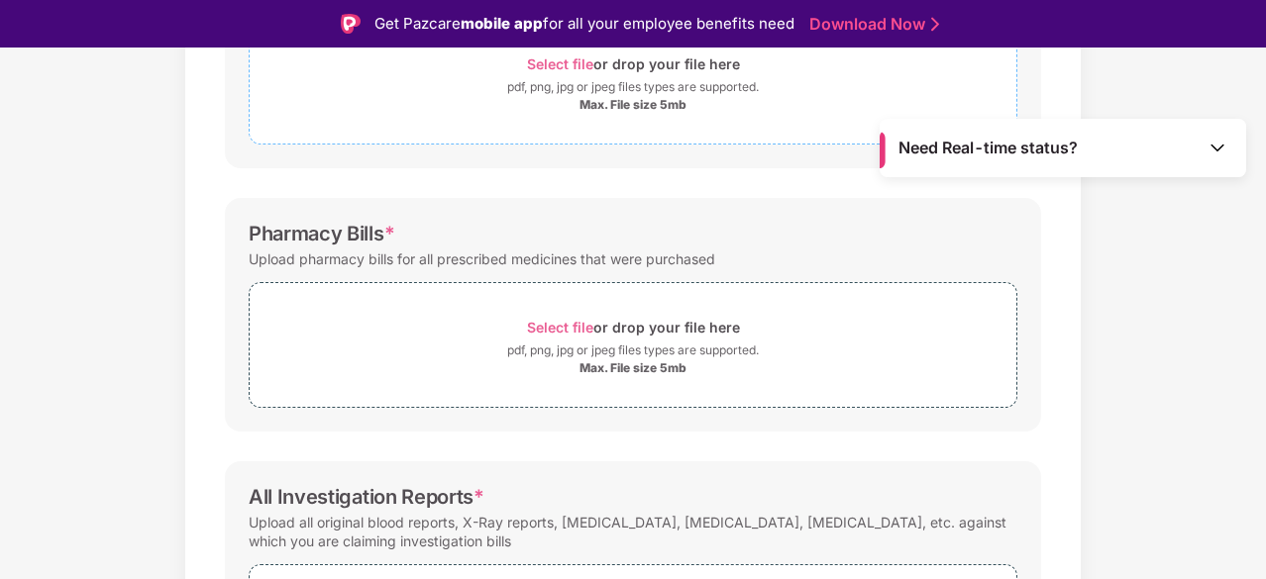
scroll to position [419, 0]
click at [568, 298] on span "Select file or drop your file here pdf, png, jpg or jpeg files types are suppor…" at bounding box center [633, 343] width 767 height 94
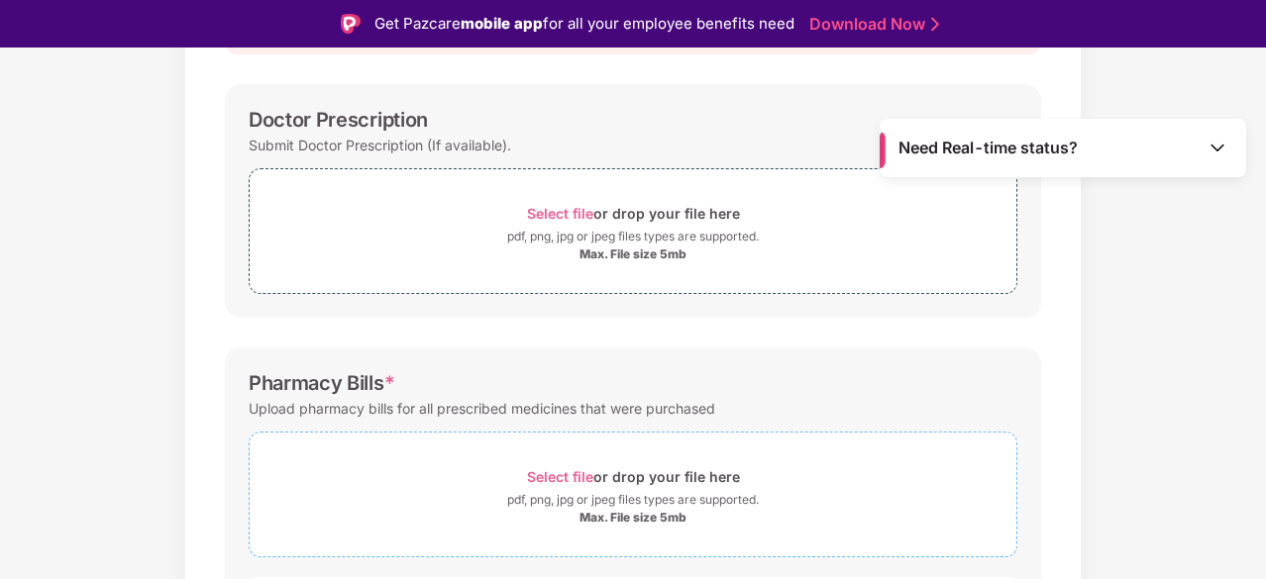
scroll to position [266, 0]
click at [604, 230] on div "pdf, png, jpg or jpeg files types are supported." at bounding box center [633, 238] width 252 height 20
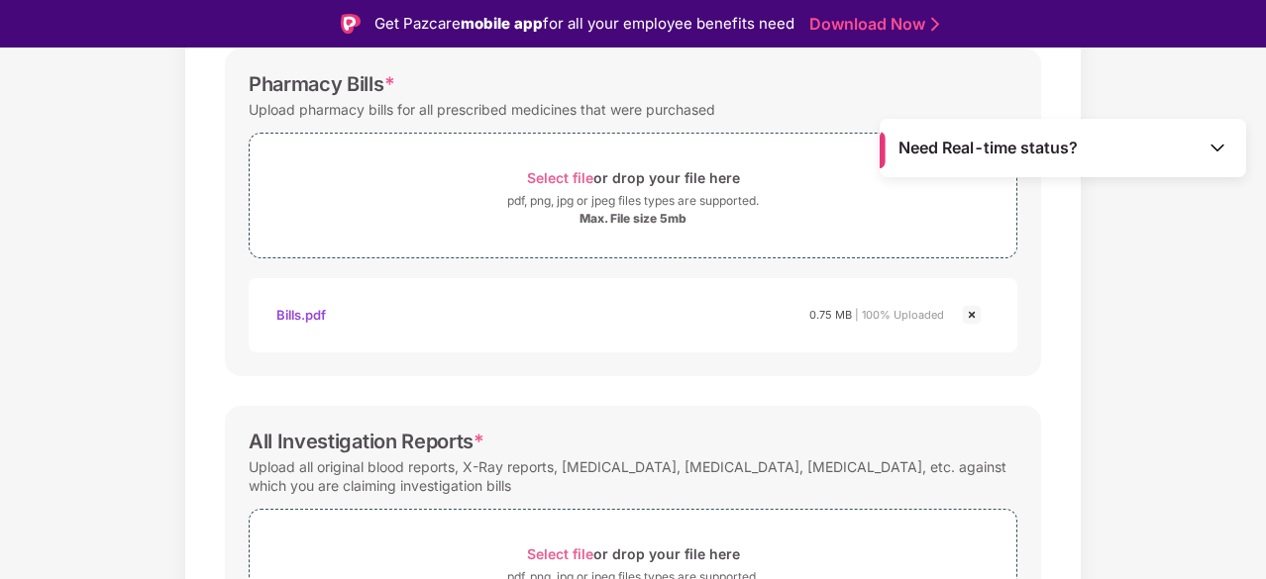
scroll to position [831, 0]
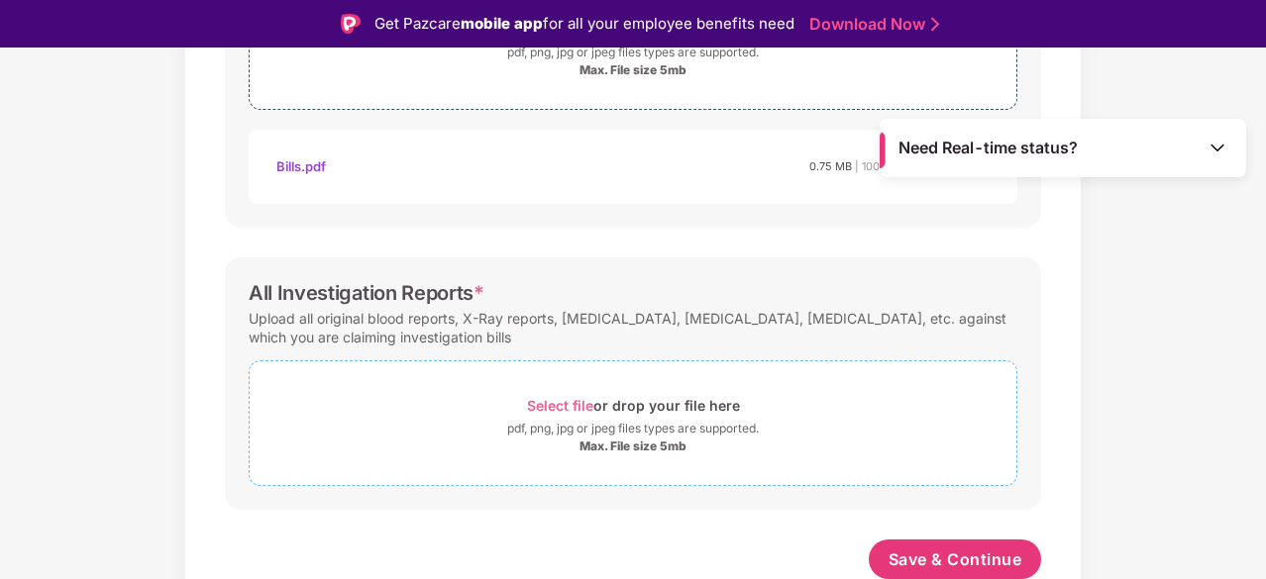
click at [617, 411] on div "Select file or drop your file here" at bounding box center [633, 405] width 213 height 27
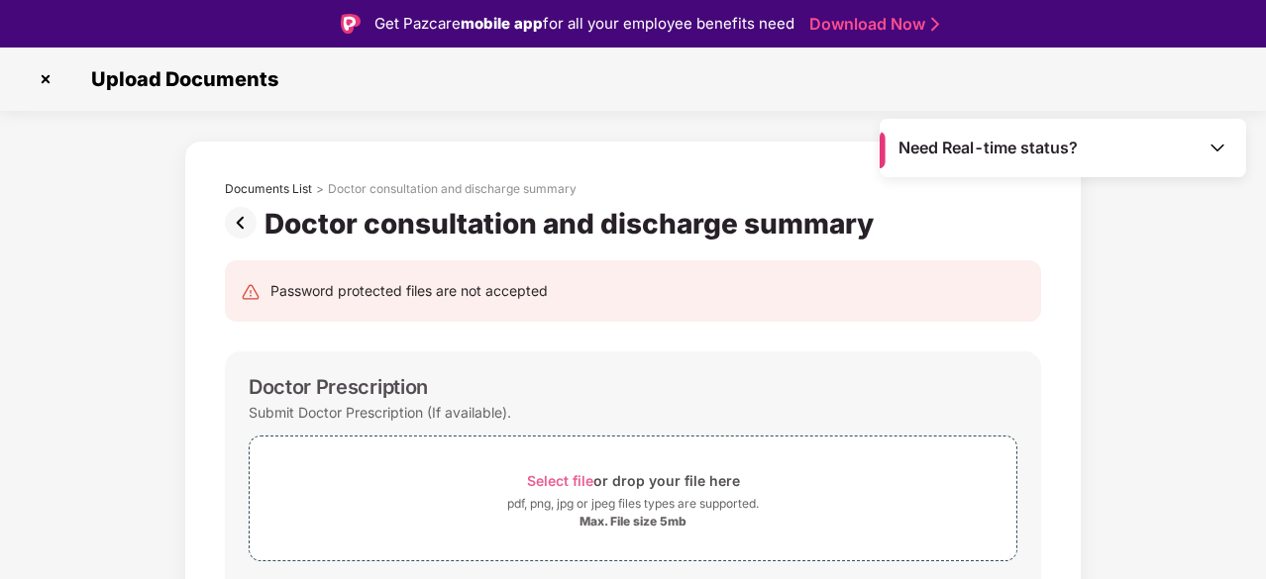
scroll to position [903, 0]
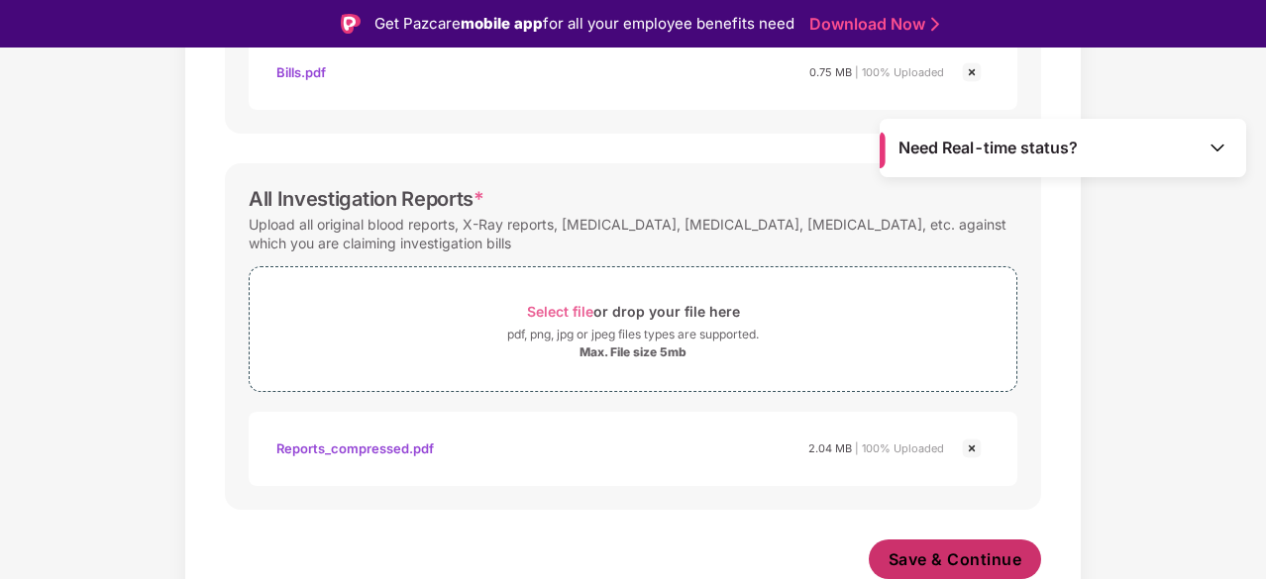
click at [922, 566] on span "Save & Continue" at bounding box center [956, 560] width 134 height 22
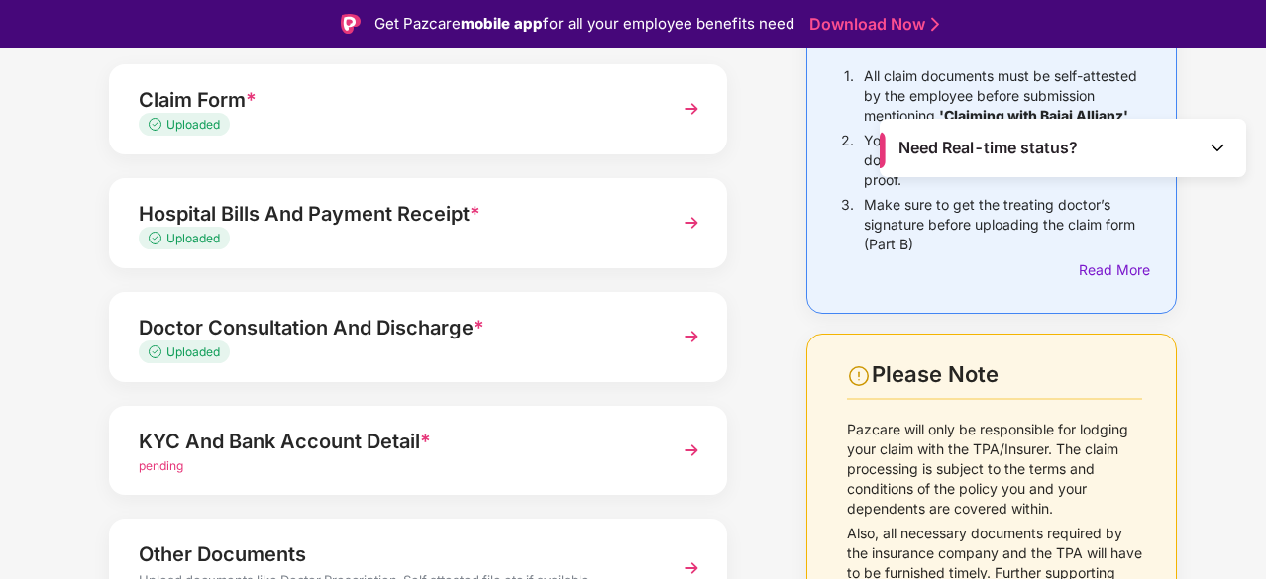
scroll to position [228, 0]
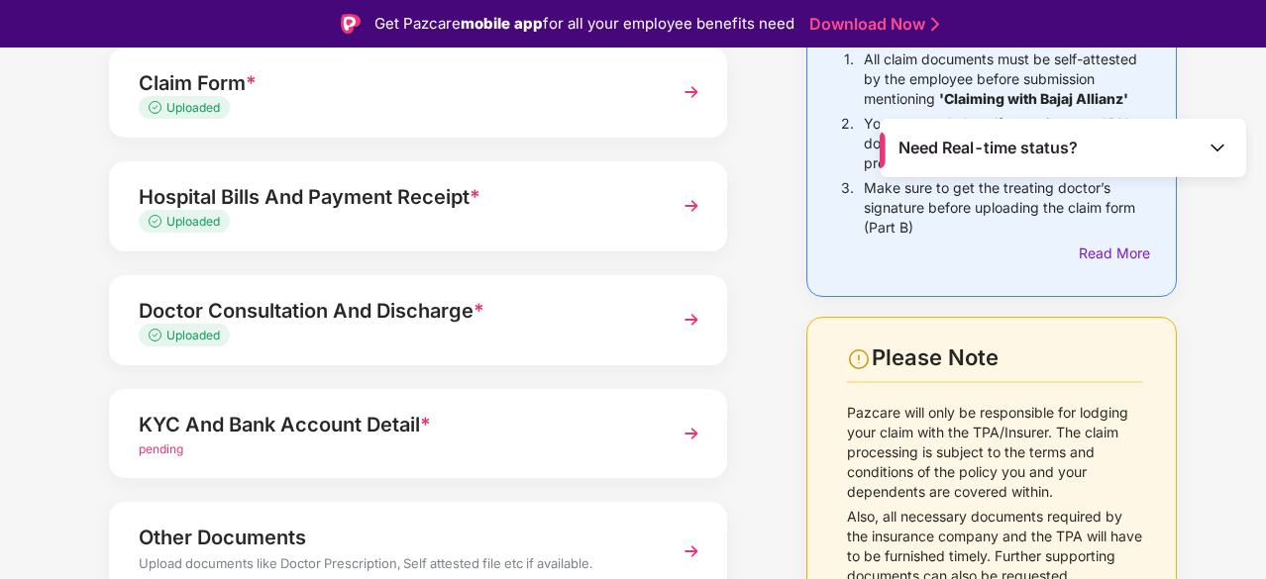
click at [205, 451] on div "pending" at bounding box center [395, 450] width 512 height 19
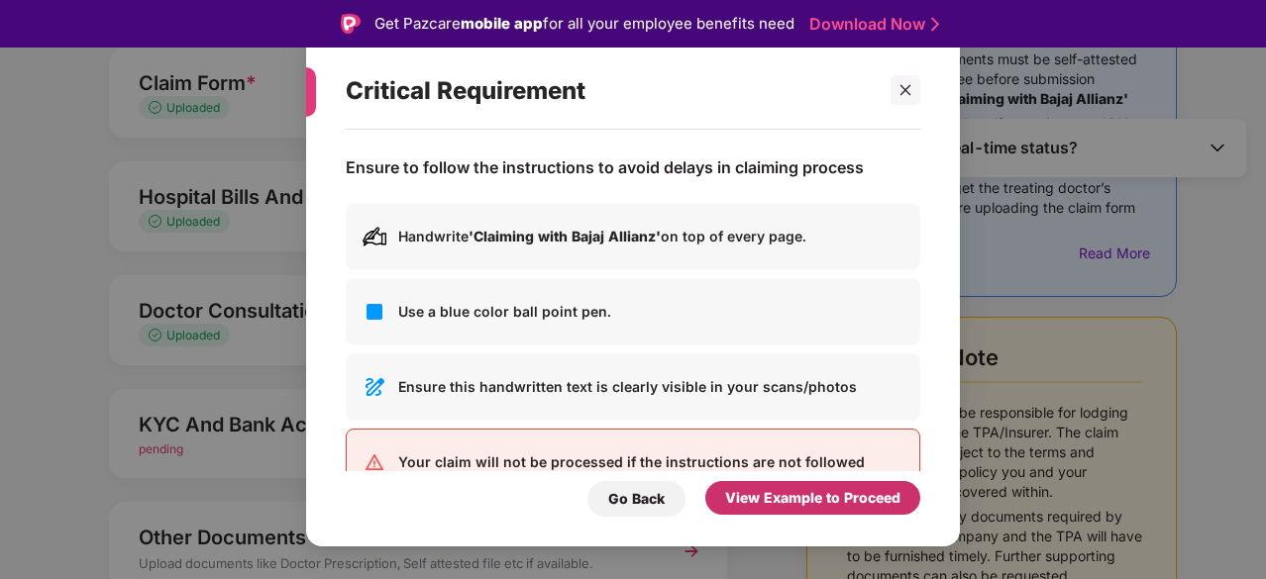
click at [787, 506] on div "View Example to Proceed" at bounding box center [812, 498] width 175 height 22
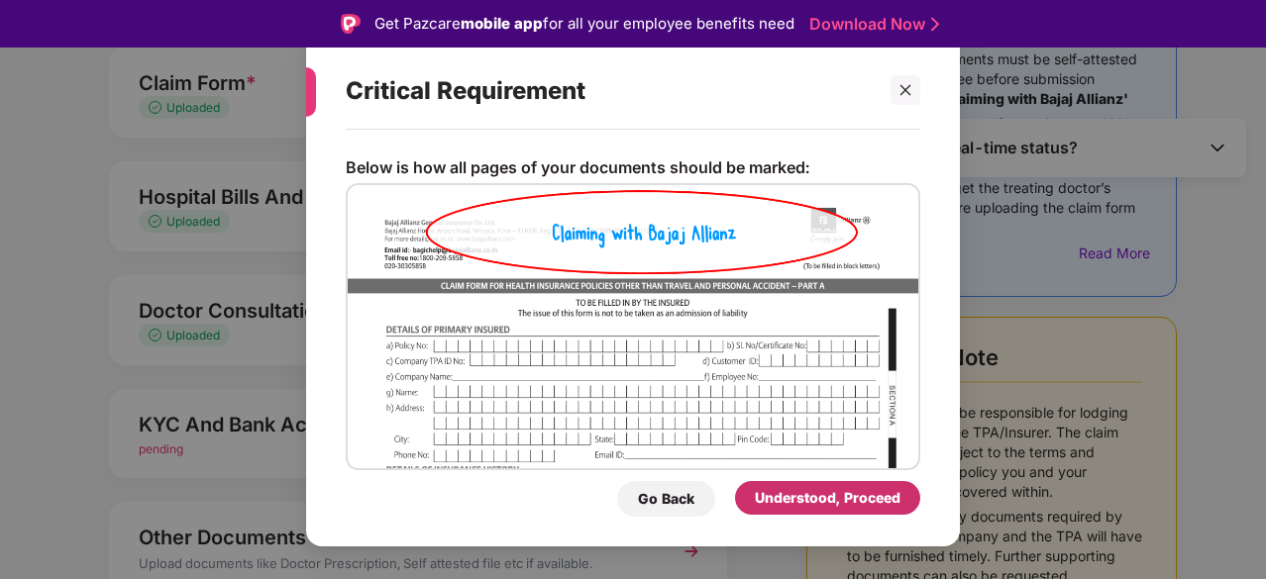
click at [882, 490] on div "Understood, Proceed" at bounding box center [828, 498] width 146 height 22
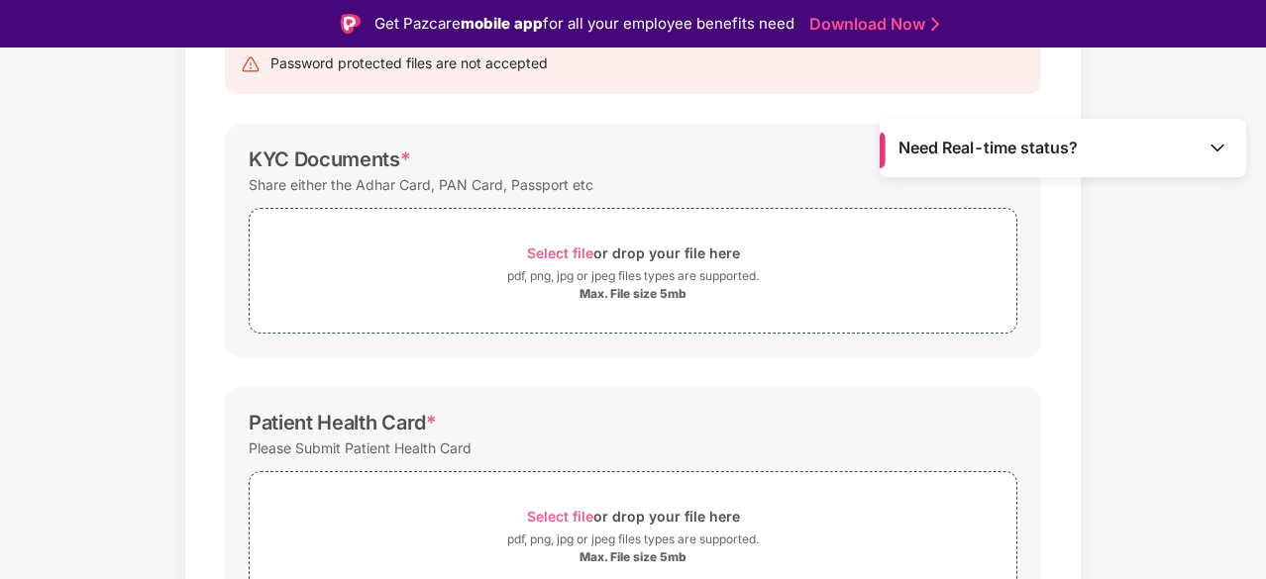
scroll to position [135, 0]
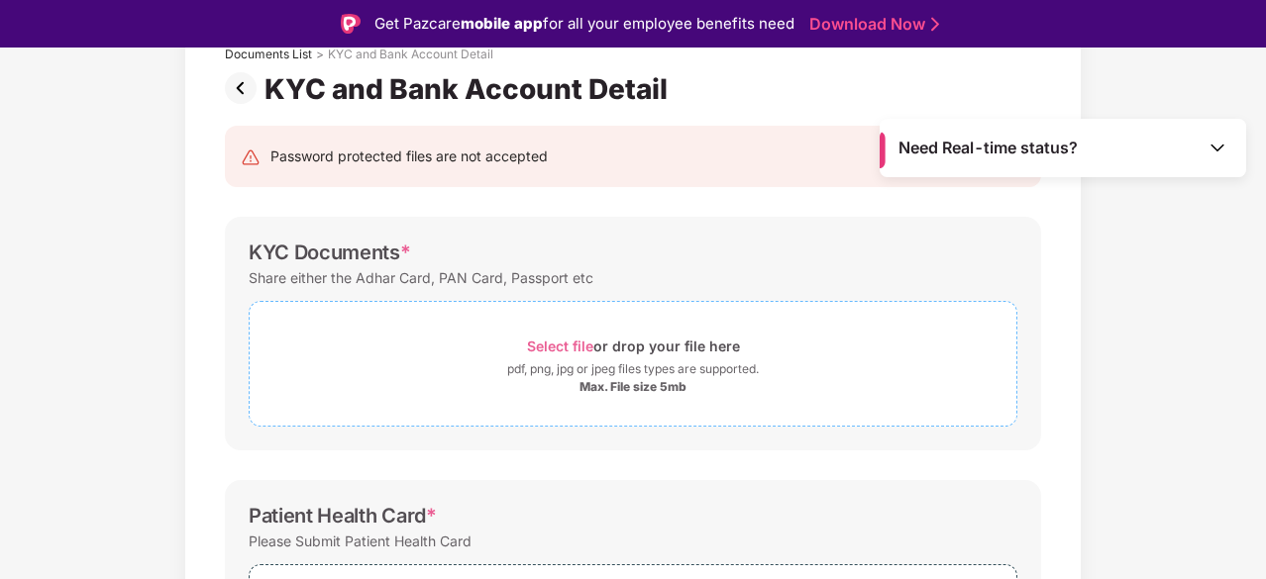
click at [374, 341] on div "Select file or drop your file here" at bounding box center [633, 346] width 767 height 27
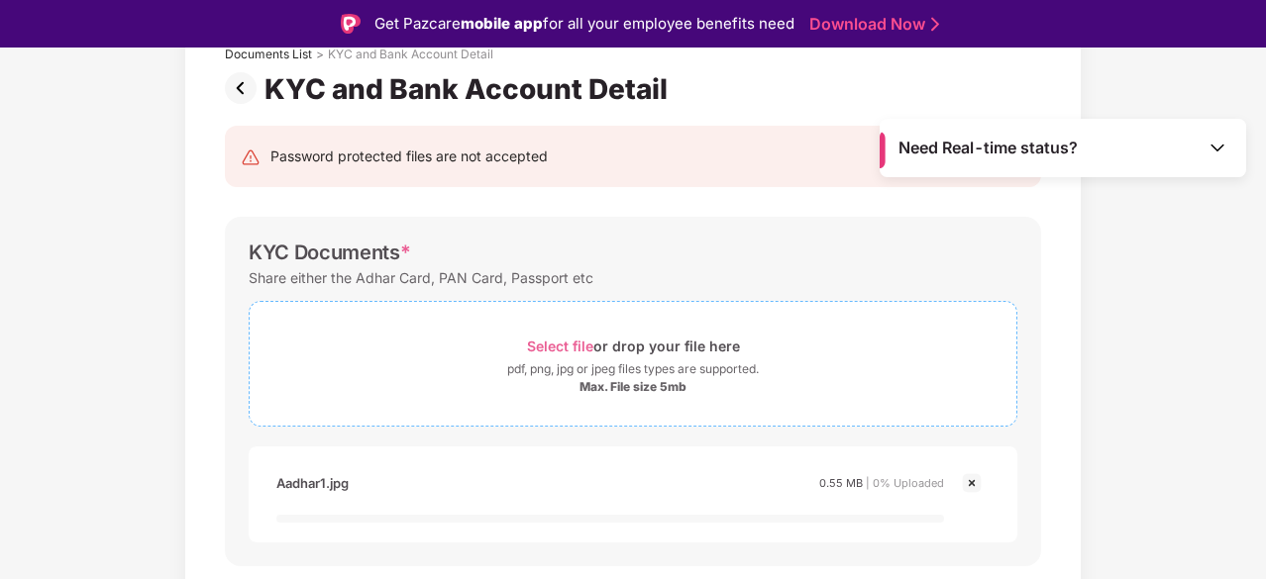
click at [581, 344] on span "Select file" at bounding box center [560, 346] width 66 height 17
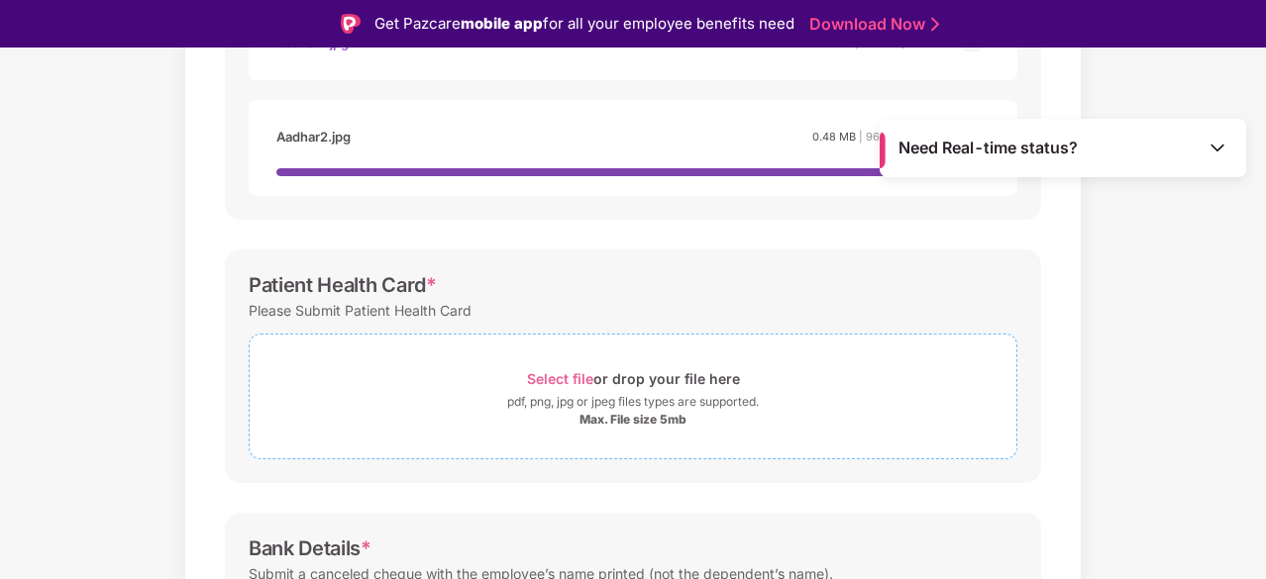
scroll to position [577, 0]
click at [596, 374] on div "Select file or drop your file here" at bounding box center [633, 378] width 213 height 27
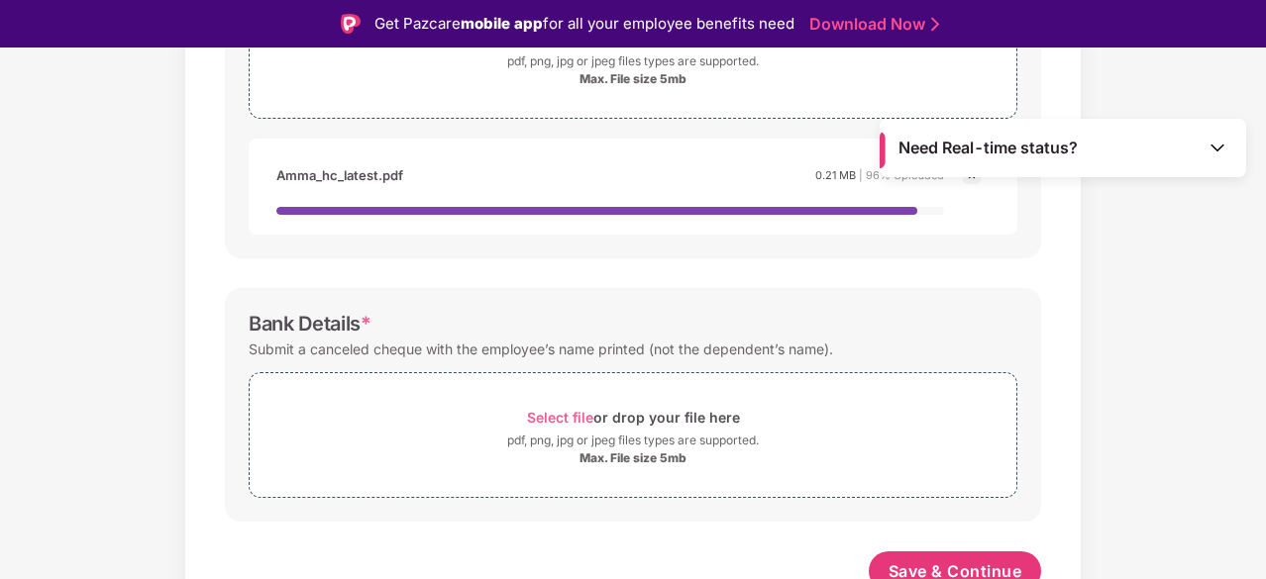
scroll to position [906, 0]
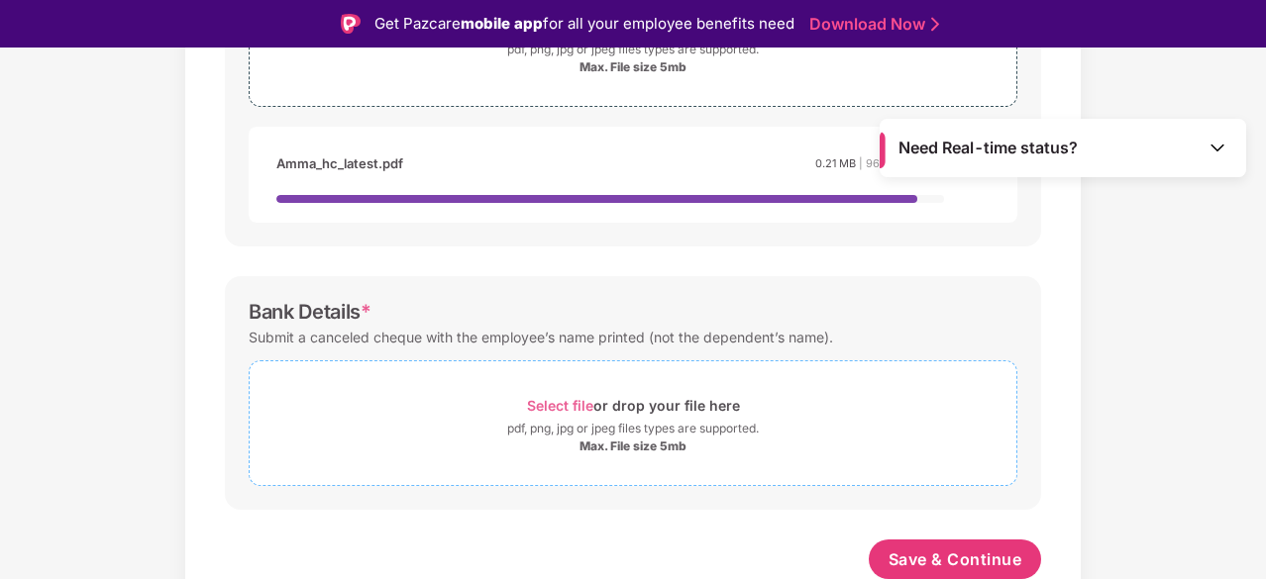
click at [569, 419] on div "pdf, png, jpg or jpeg files types are supported." at bounding box center [633, 429] width 252 height 20
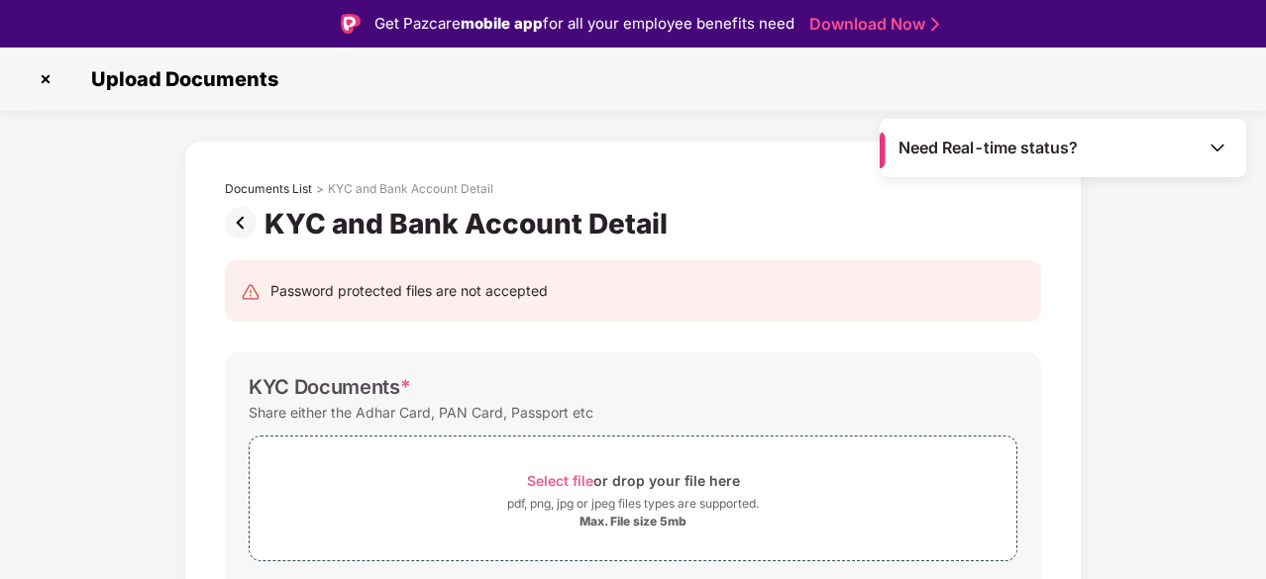
scroll to position [979, 0]
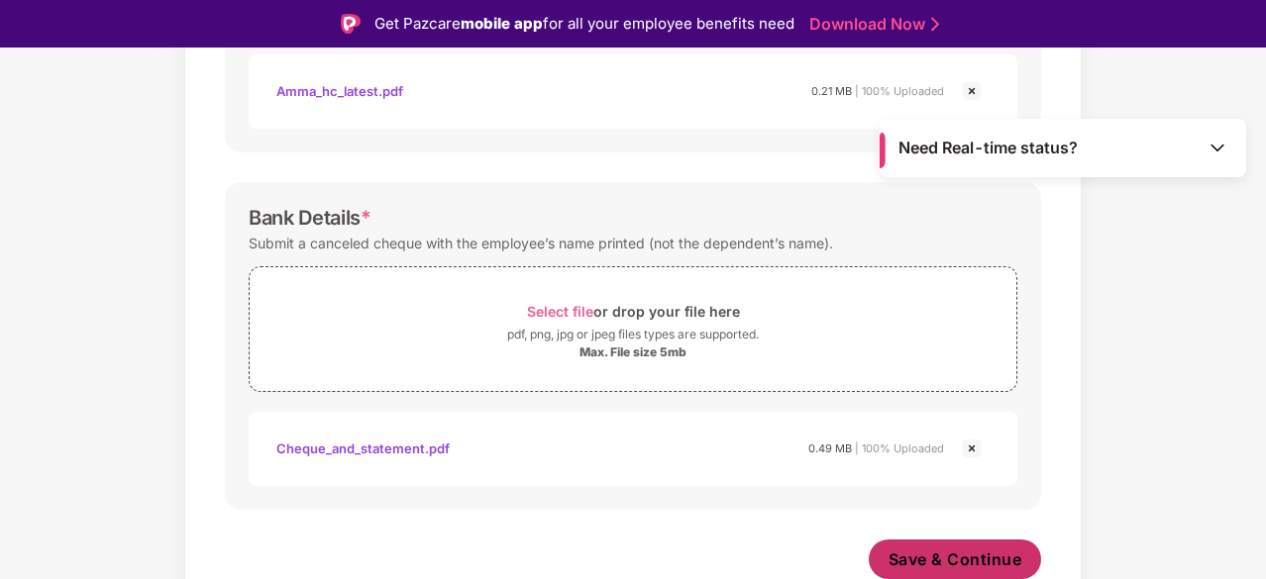
click at [949, 546] on button "Save & Continue" at bounding box center [955, 560] width 173 height 40
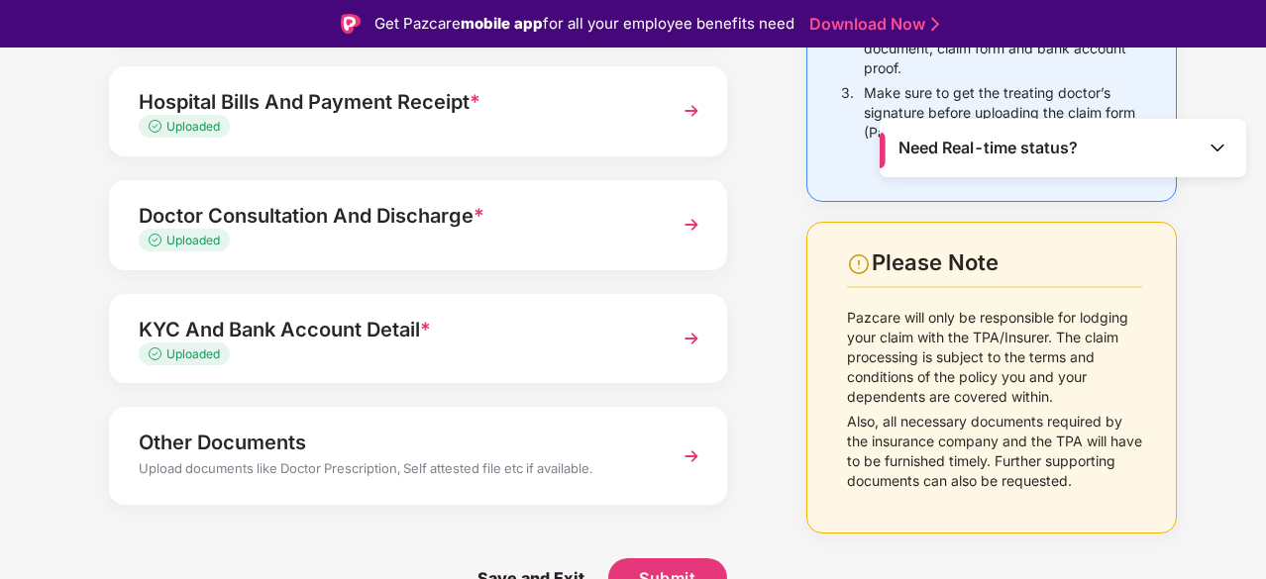
scroll to position [48, 0]
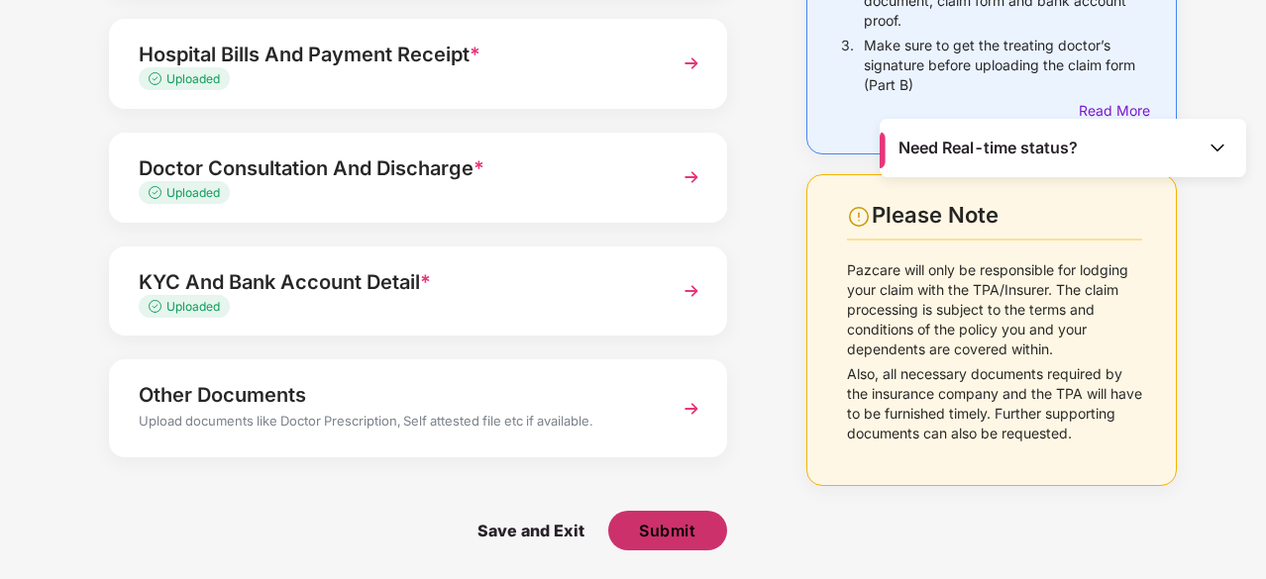
click at [647, 539] on span "Submit" at bounding box center [667, 531] width 56 height 22
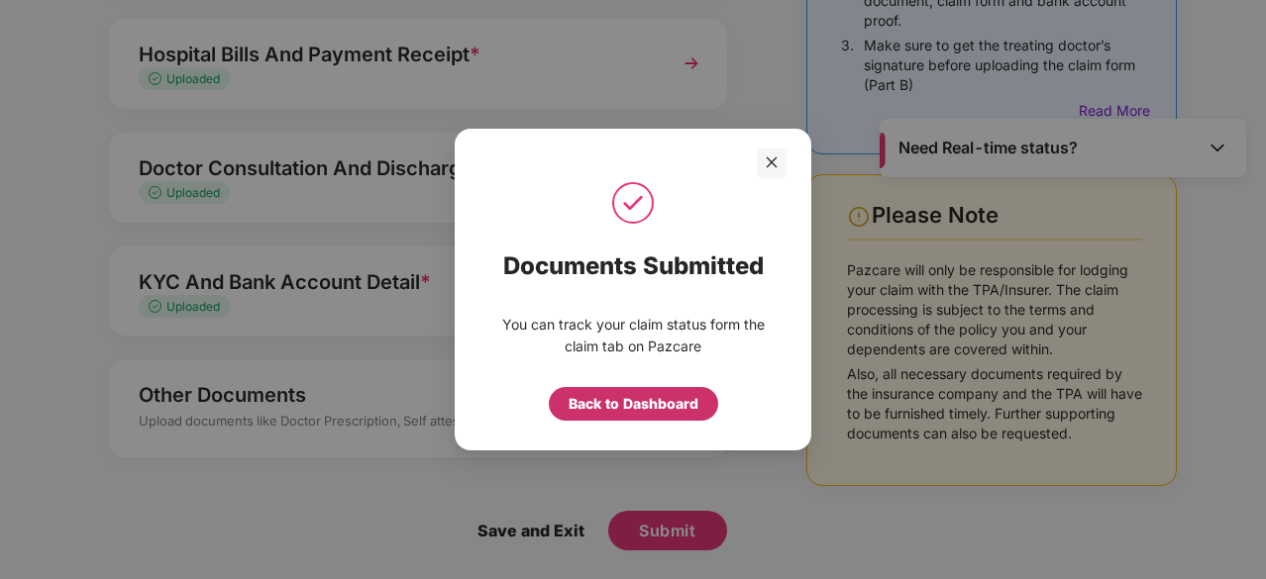
click at [603, 399] on div "Back to Dashboard" at bounding box center [634, 404] width 130 height 22
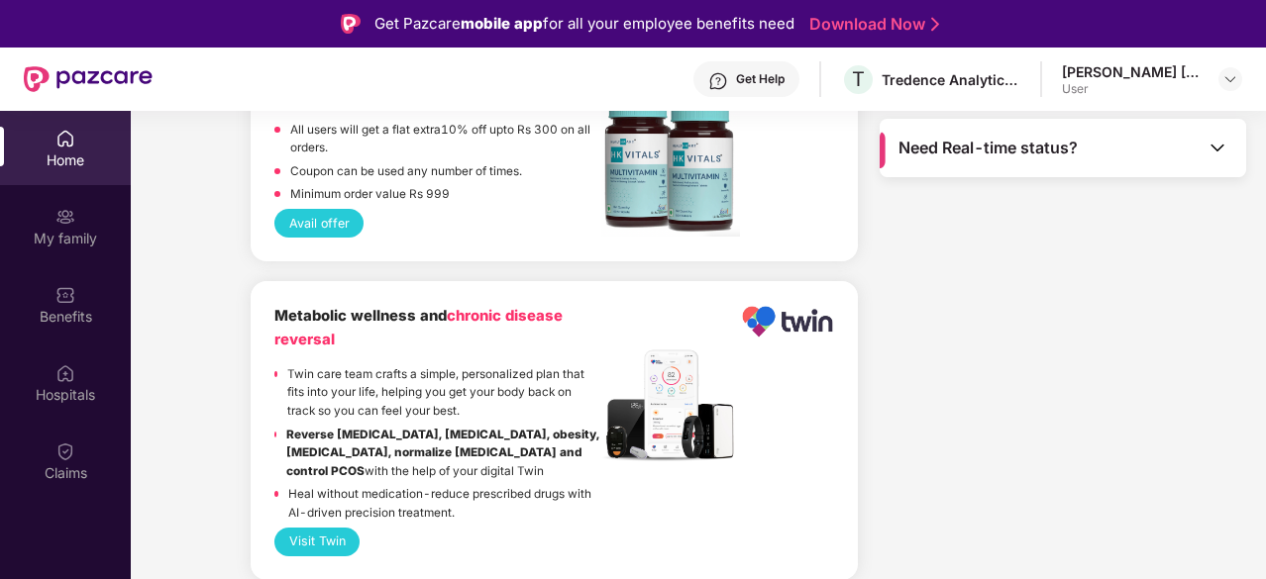
scroll to position [3845, 0]
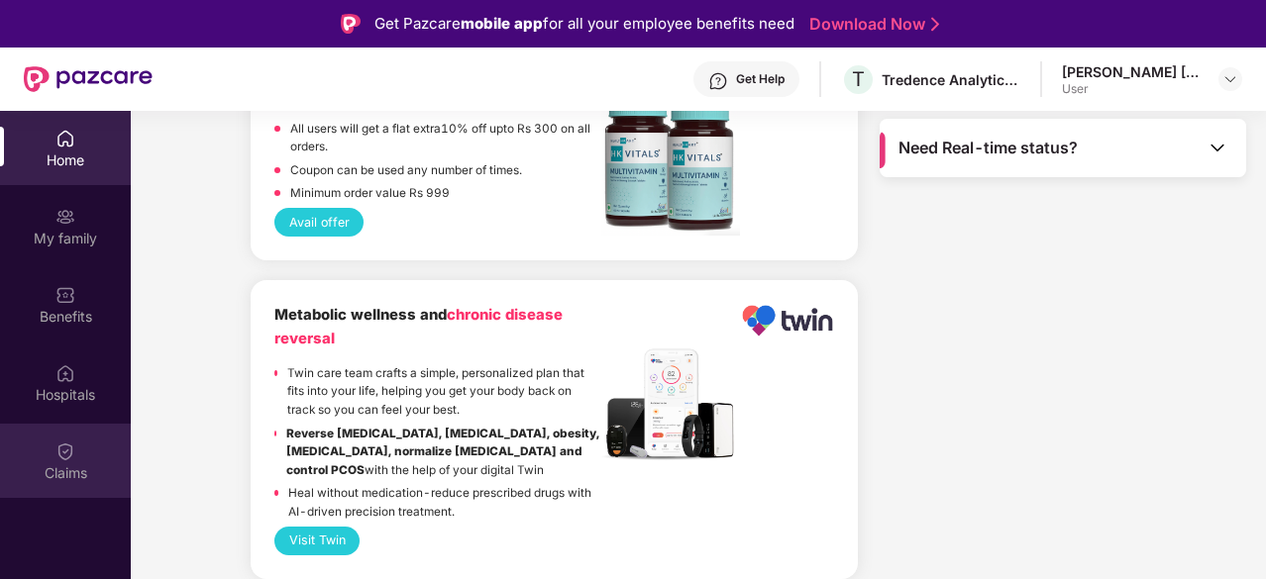
click at [57, 482] on div "Claims" at bounding box center [65, 474] width 131 height 20
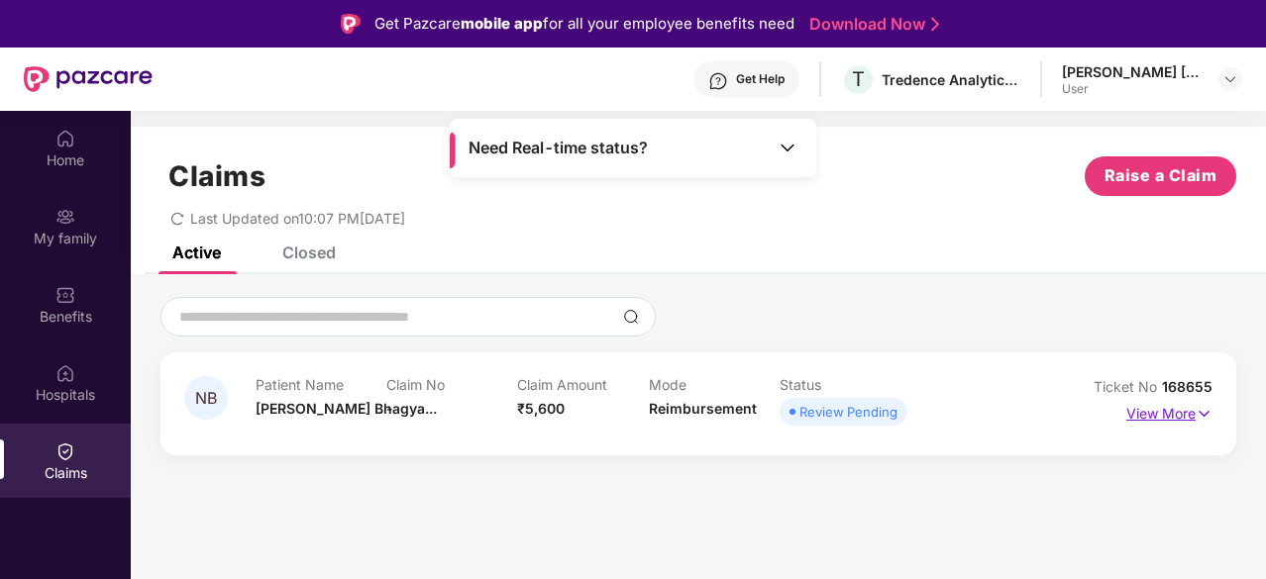
click at [1188, 410] on p "View More" at bounding box center [1169, 411] width 86 height 27
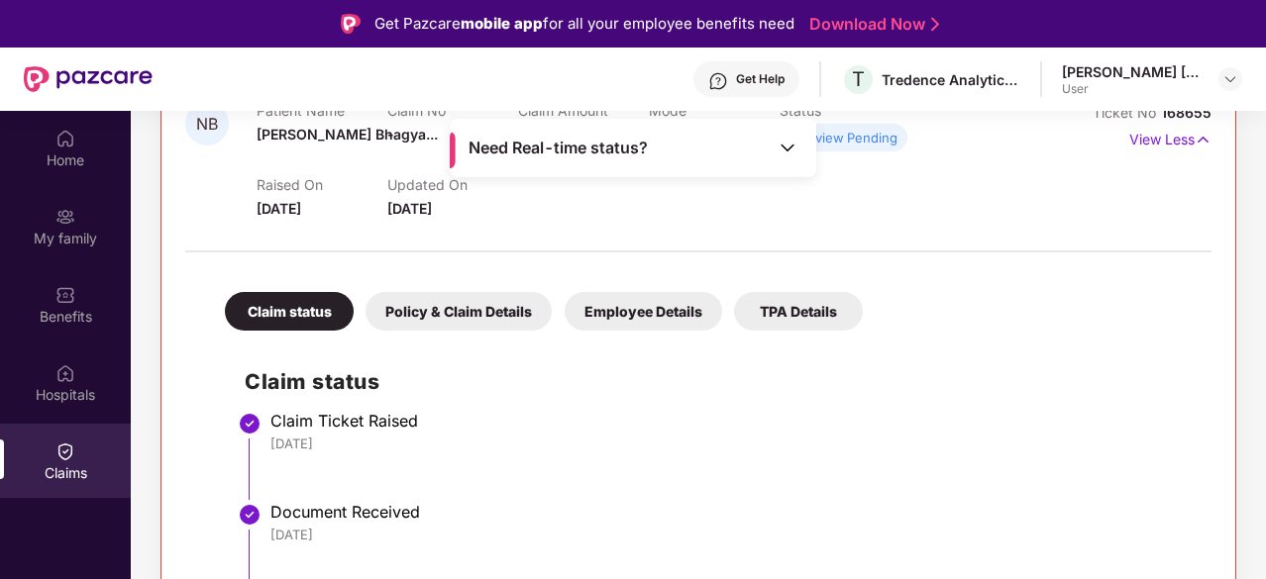
scroll to position [111, 0]
